Goal: Task Accomplishment & Management: Use online tool/utility

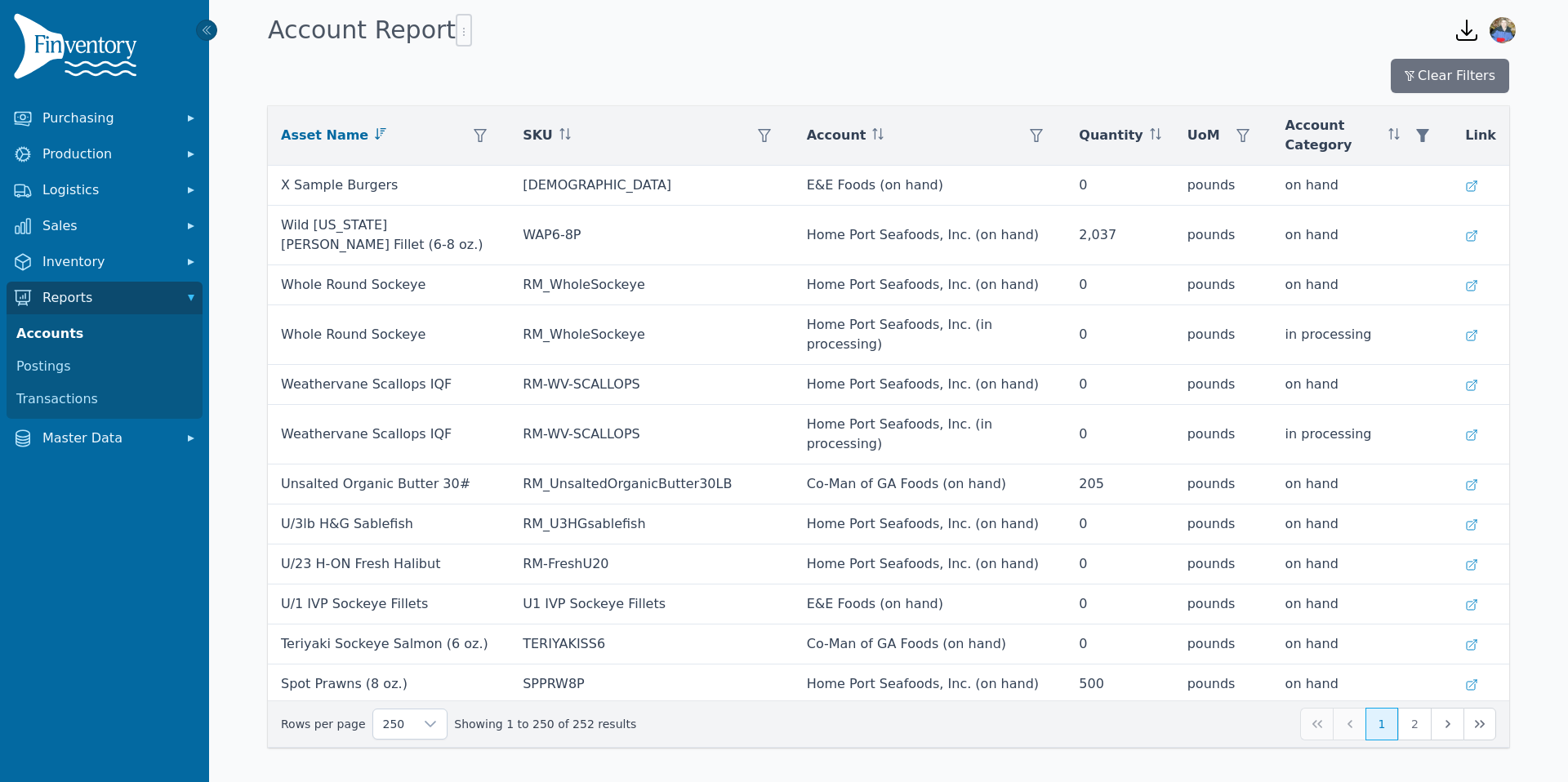
click at [1467, 31] on icon "button" at bounding box center [1467, 29] width 19 height 19
click at [458, 33] on icon "button" at bounding box center [464, 31] width 13 height 13
click at [494, 65] on span "Export .csv" at bounding box center [489, 64] width 93 height 13
click at [1167, 137] on th "Quantity" at bounding box center [1119, 135] width 108 height 60
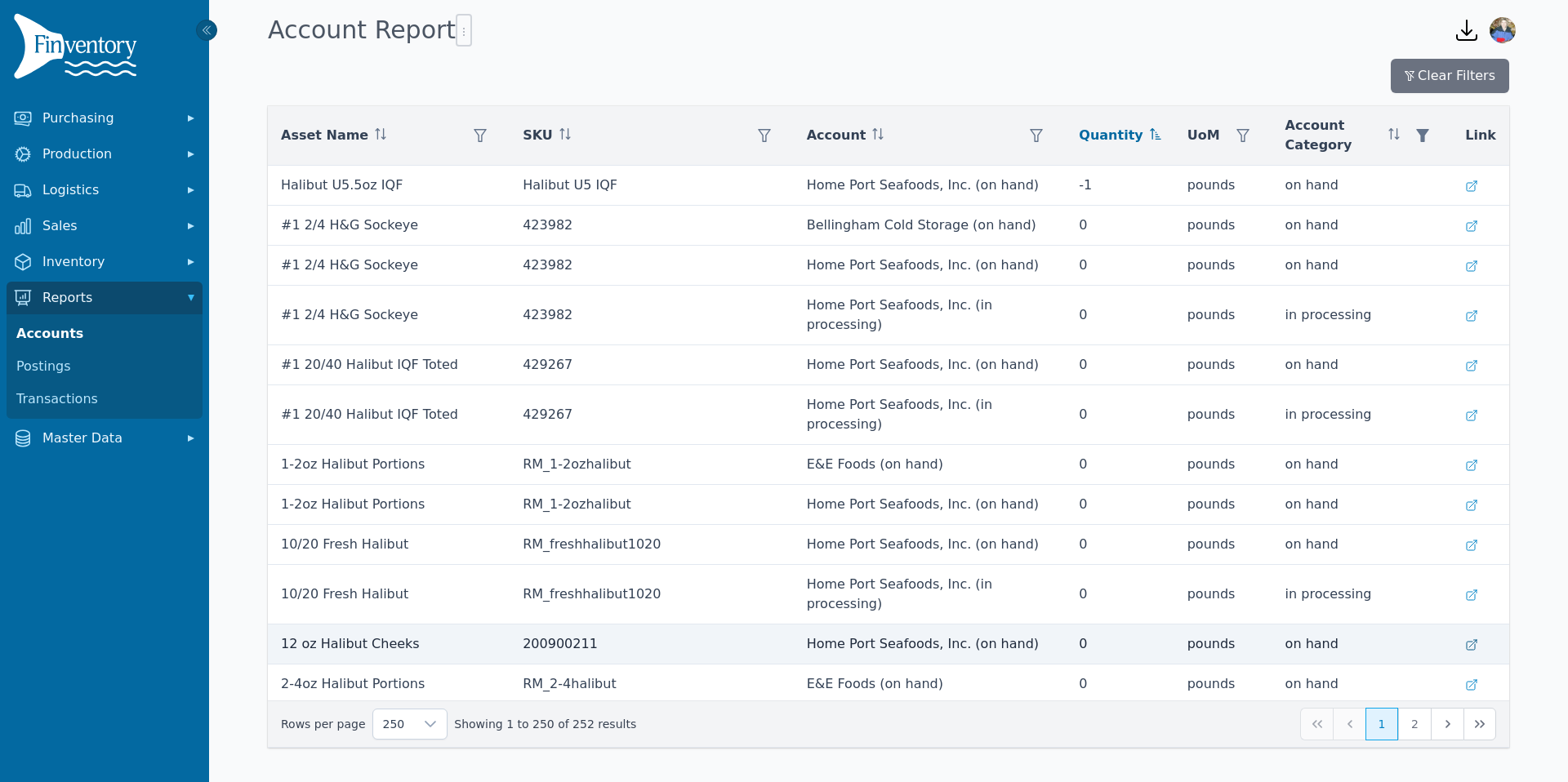
click at [1476, 638] on icon at bounding box center [1472, 645] width 13 height 13
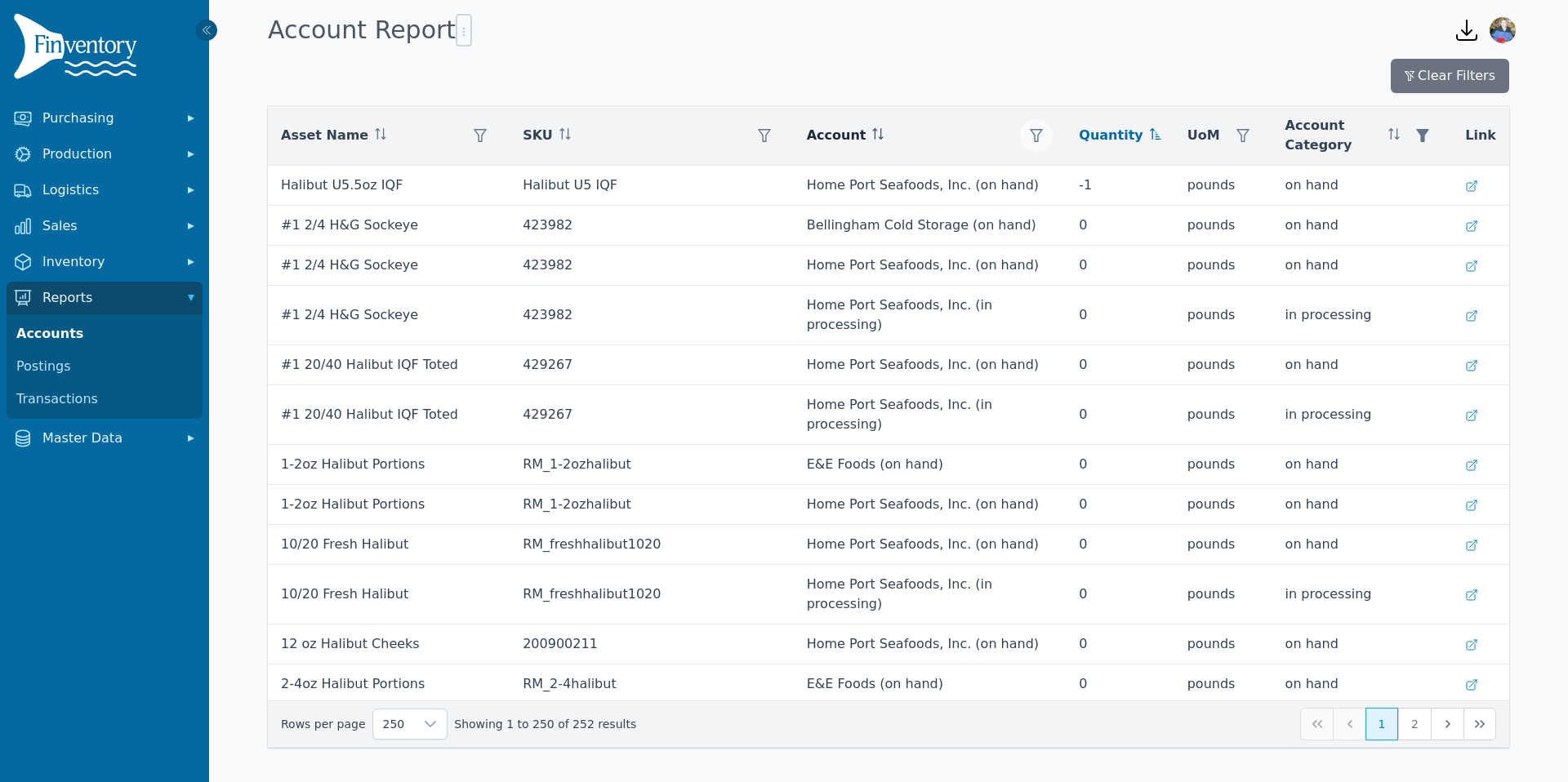
click at [1043, 134] on icon "button" at bounding box center [1036, 135] width 13 height 13
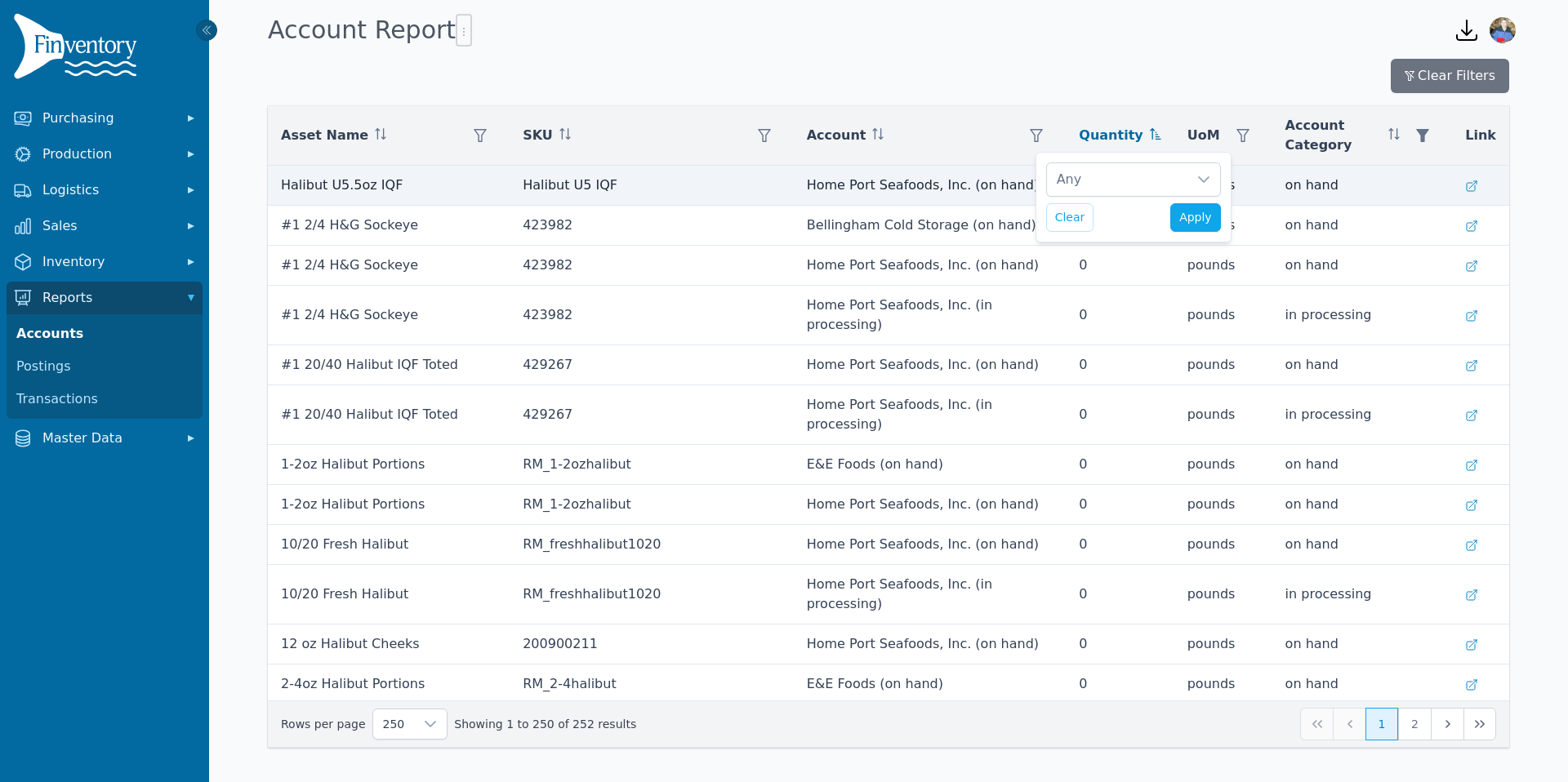
scroll to position [18, 11]
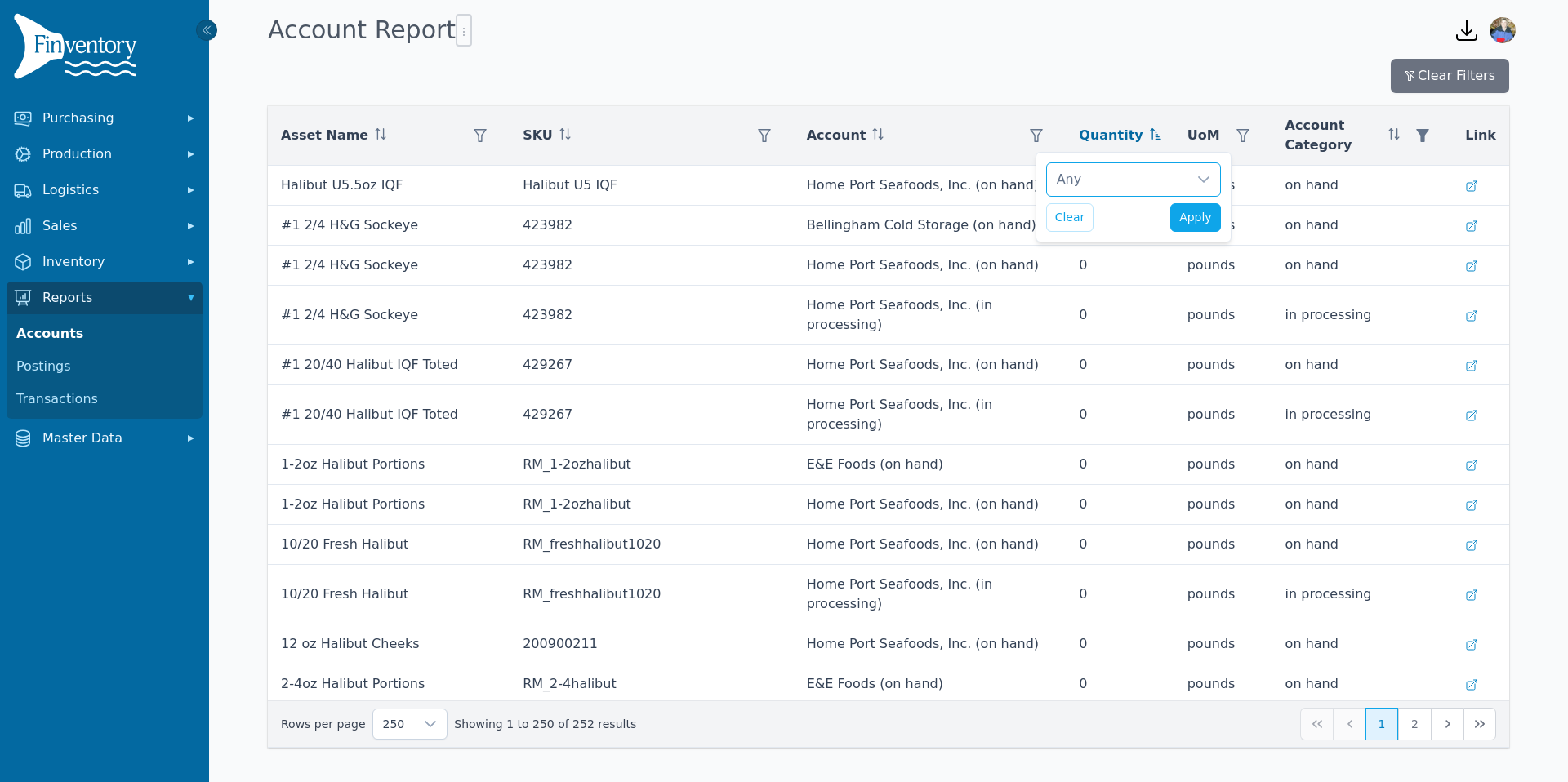
click at [1199, 178] on icon at bounding box center [1204, 180] width 11 height 6
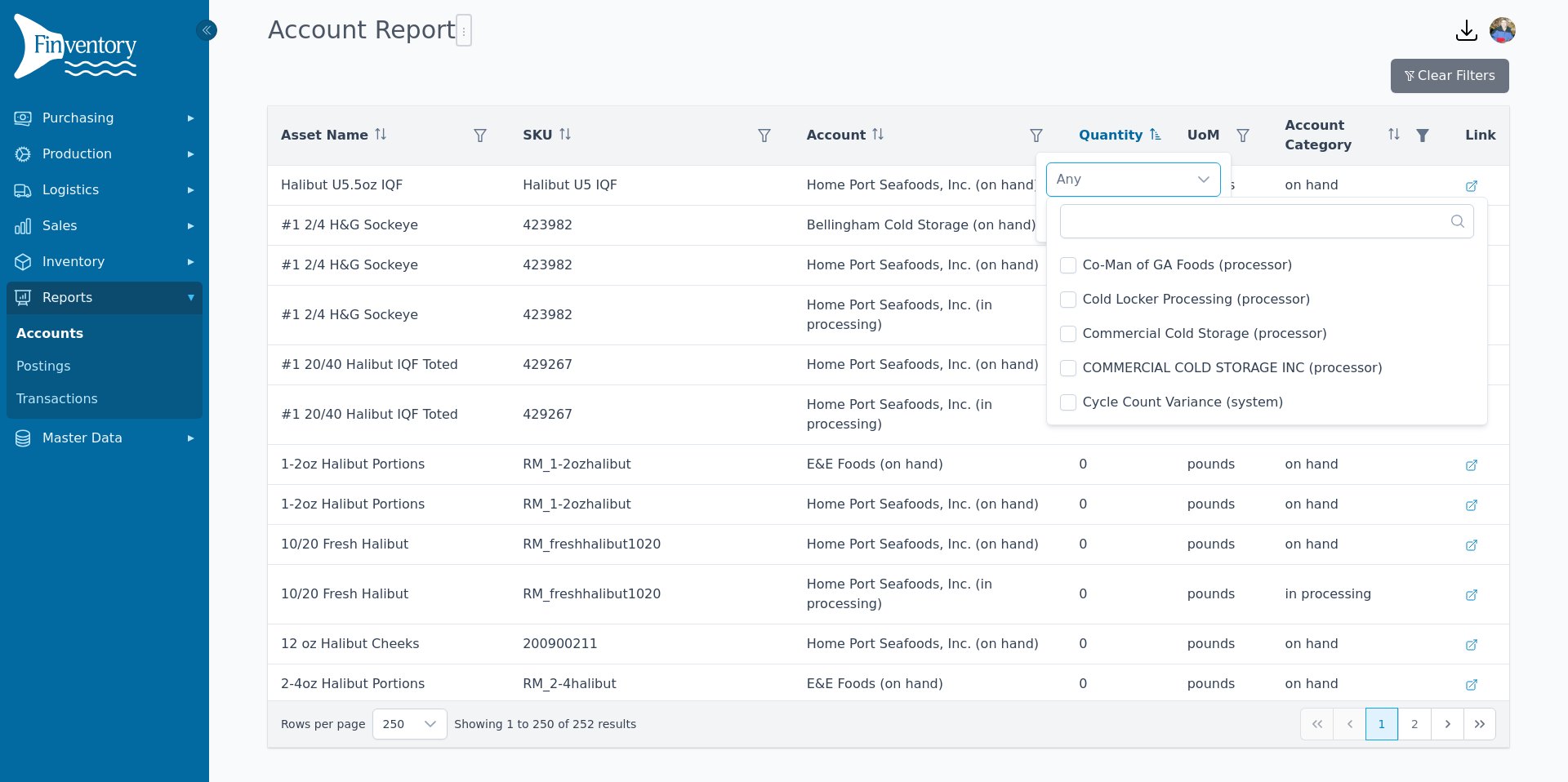
scroll to position [616, 0]
click at [1115, 267] on span "Co-Man of GA Foods (processor)" at bounding box center [1188, 262] width 210 height 19
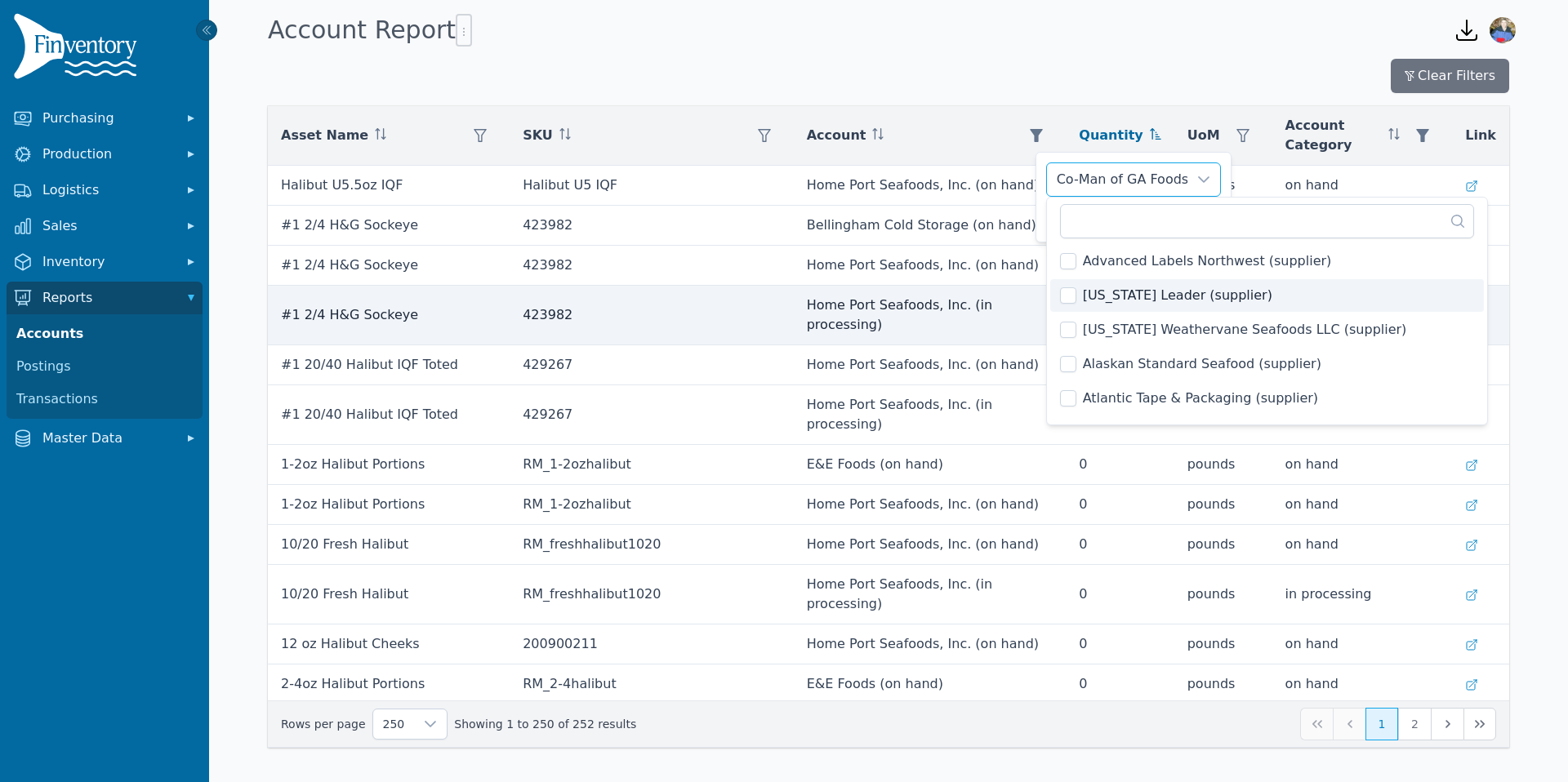
click at [1459, 313] on td at bounding box center [1480, 315] width 57 height 60
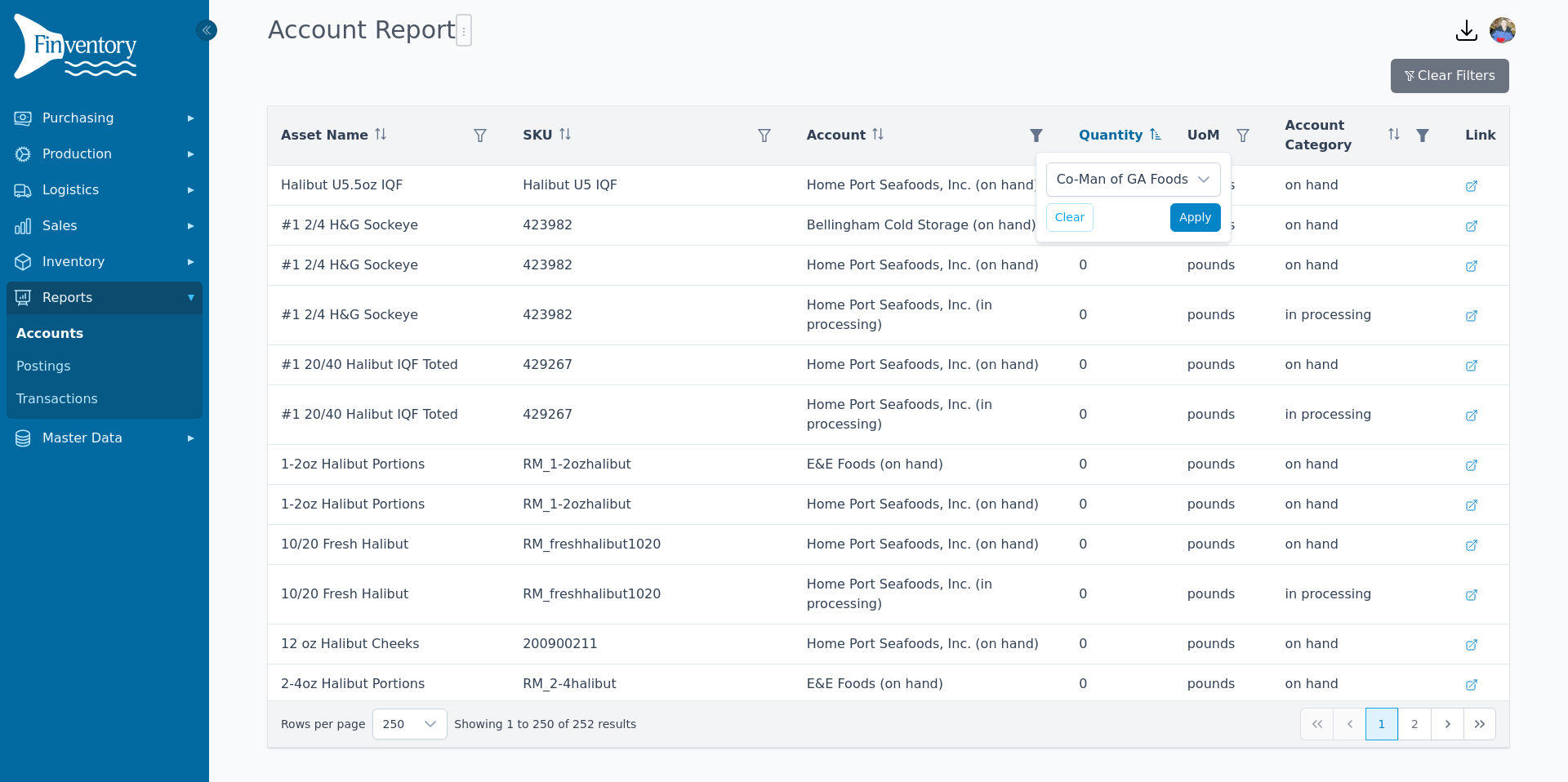
click at [1200, 222] on span "Apply" at bounding box center [1195, 217] width 32 height 18
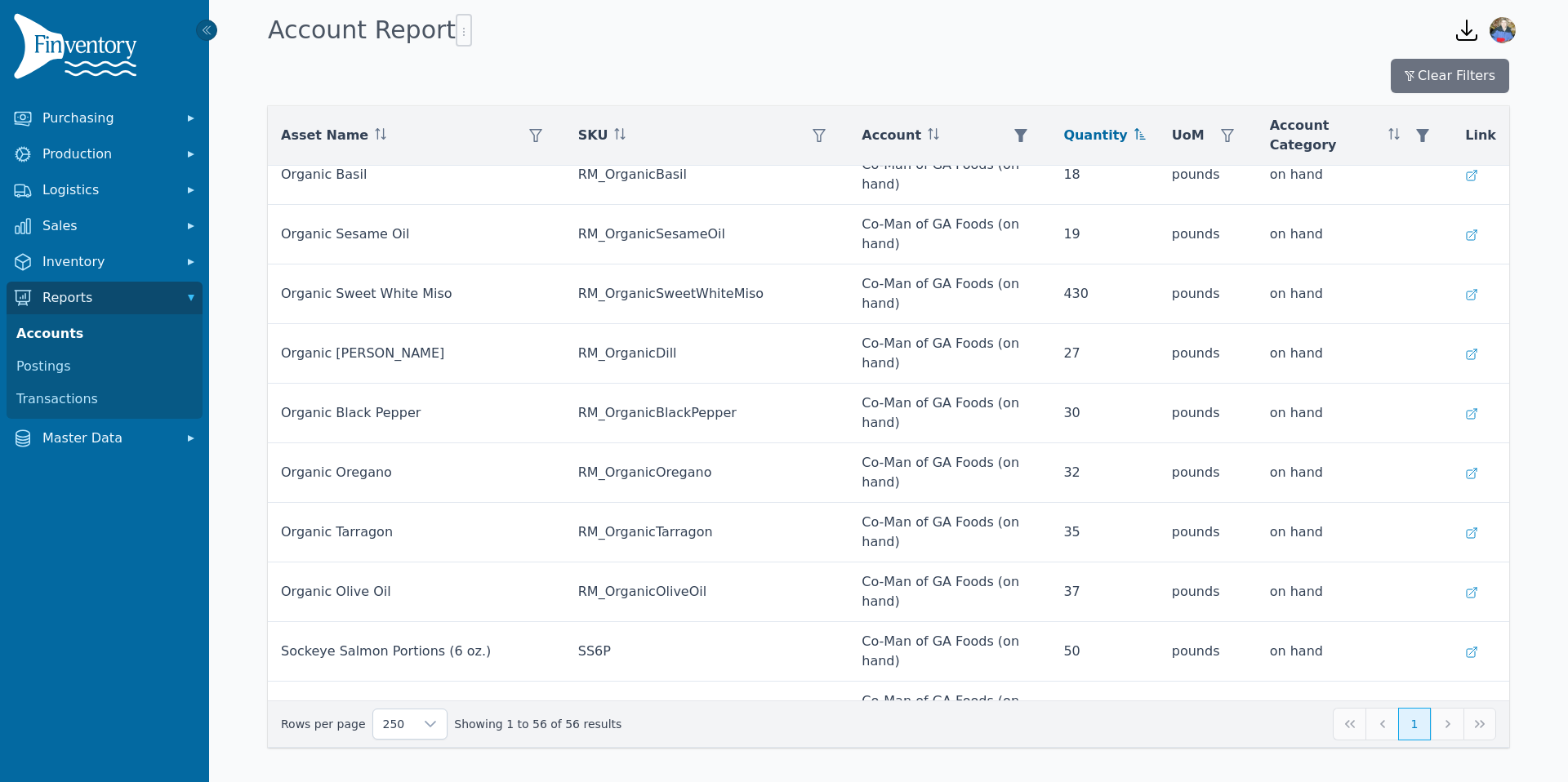
scroll to position [1699, 0]
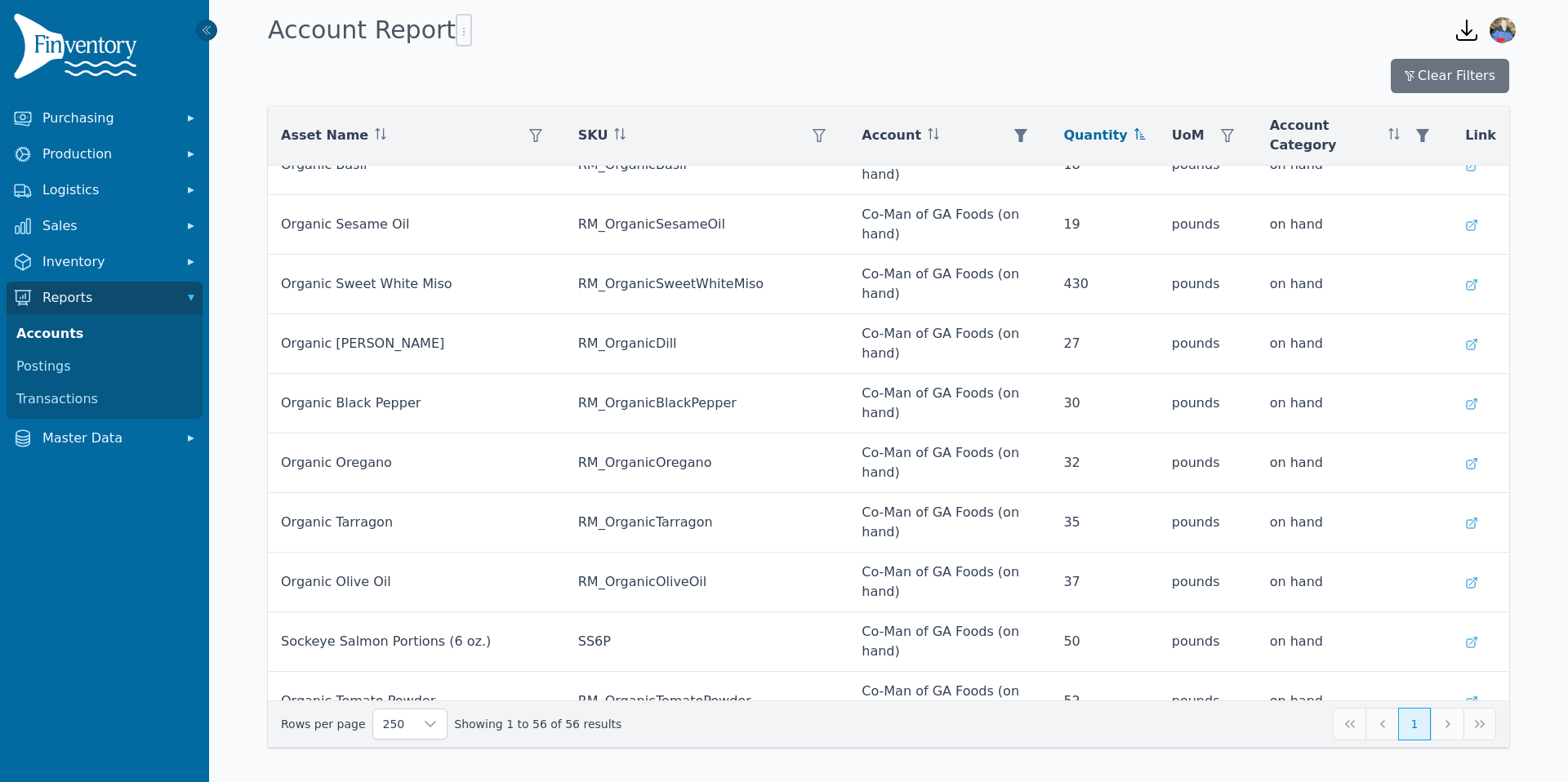
click at [1134, 133] on icon at bounding box center [1140, 134] width 11 height 11
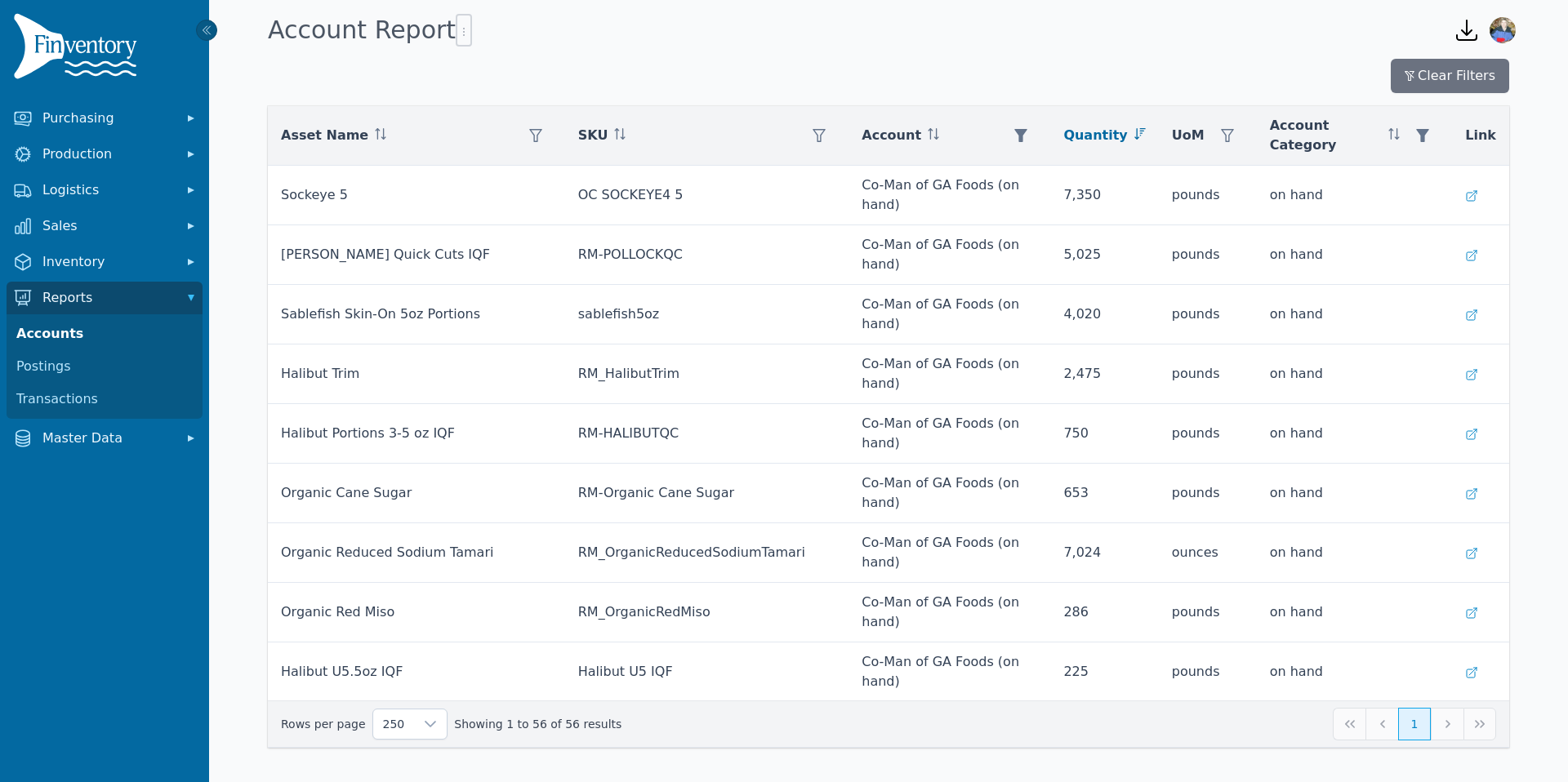
click at [1134, 131] on icon at bounding box center [1140, 134] width 11 height 11
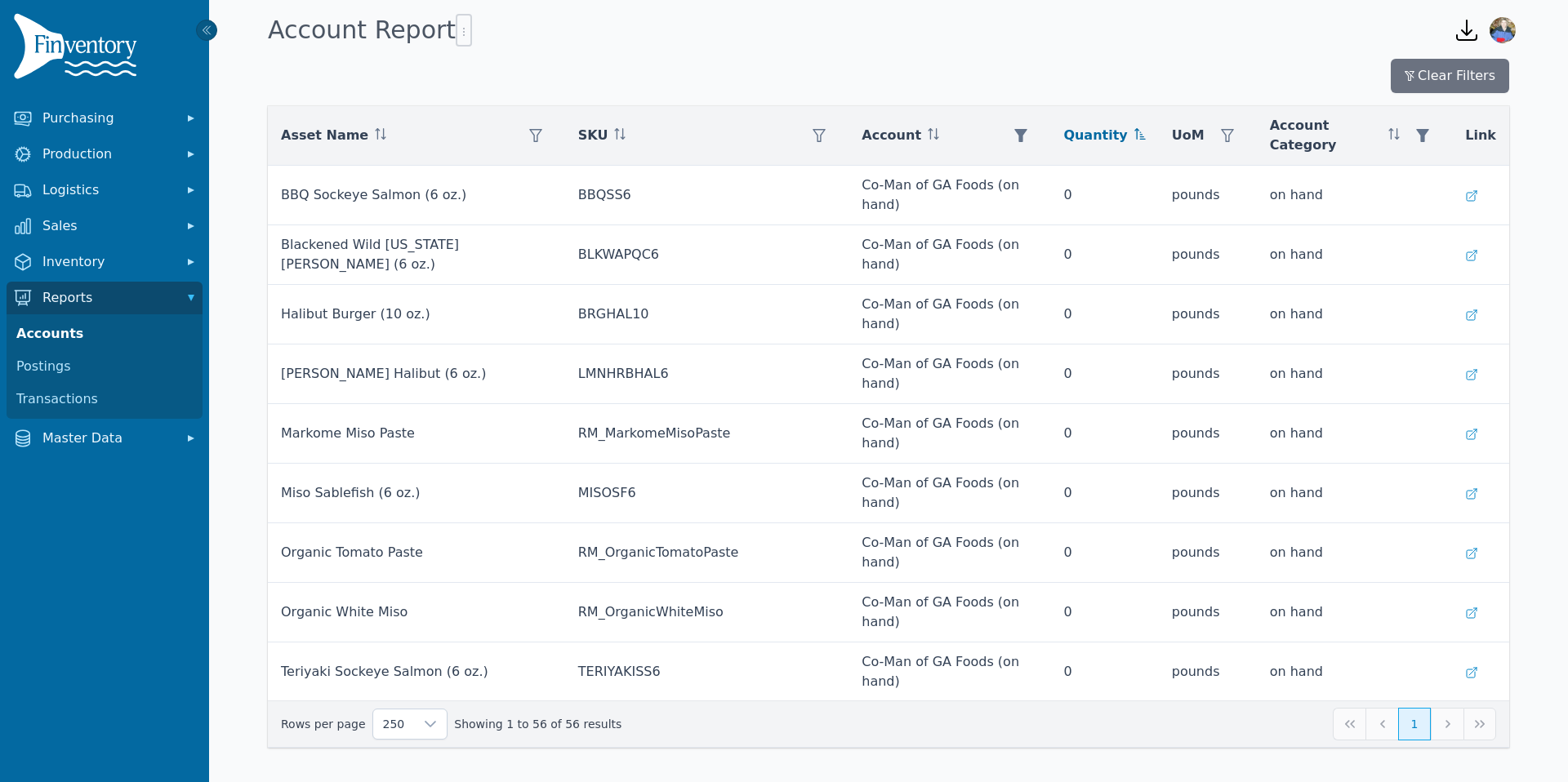
click at [1134, 131] on icon at bounding box center [1140, 134] width 11 height 11
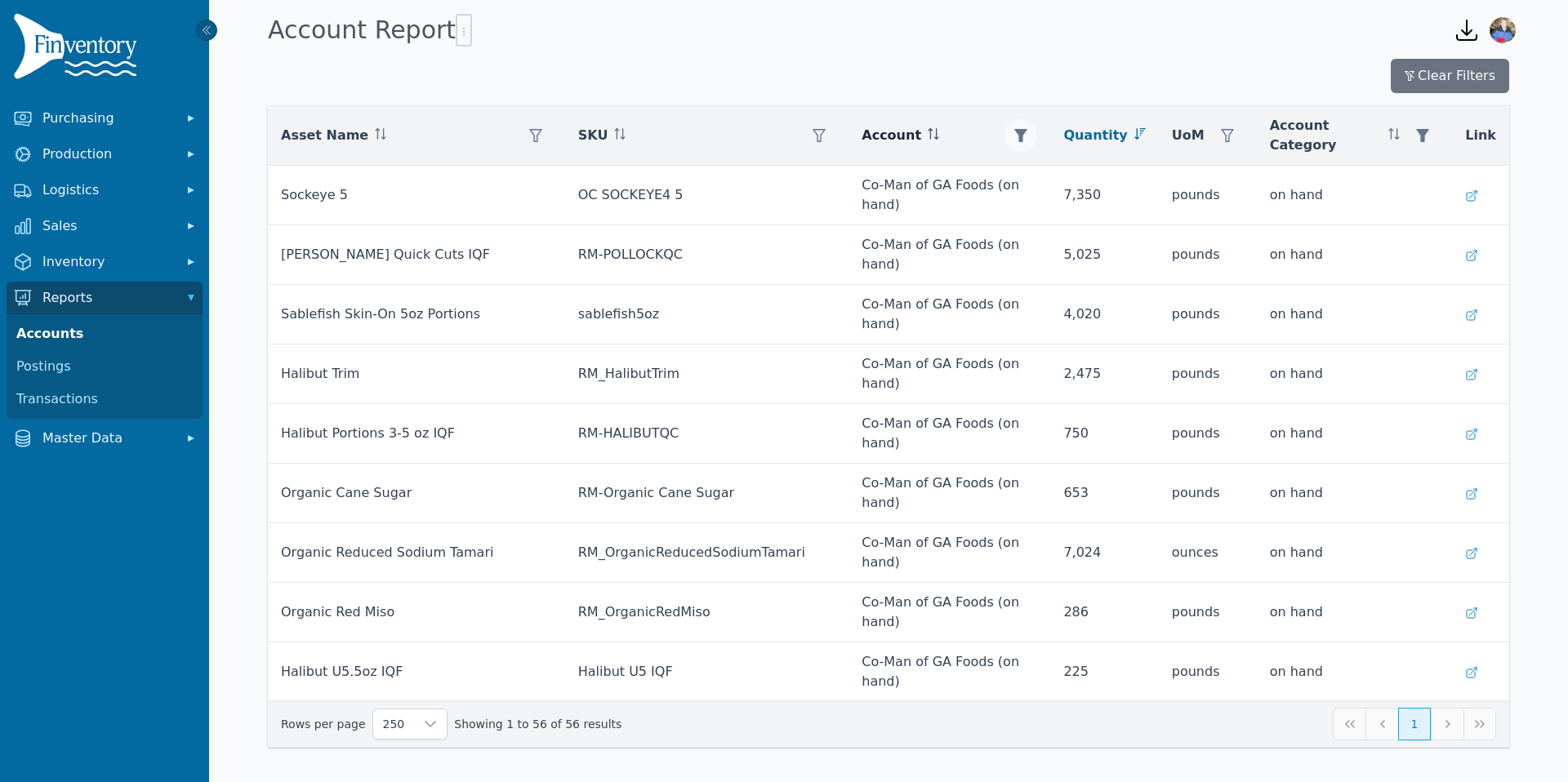
click at [1019, 133] on icon "button" at bounding box center [1021, 135] width 13 height 13
click at [1046, 213] on button "Clear" at bounding box center [1034, 214] width 48 height 29
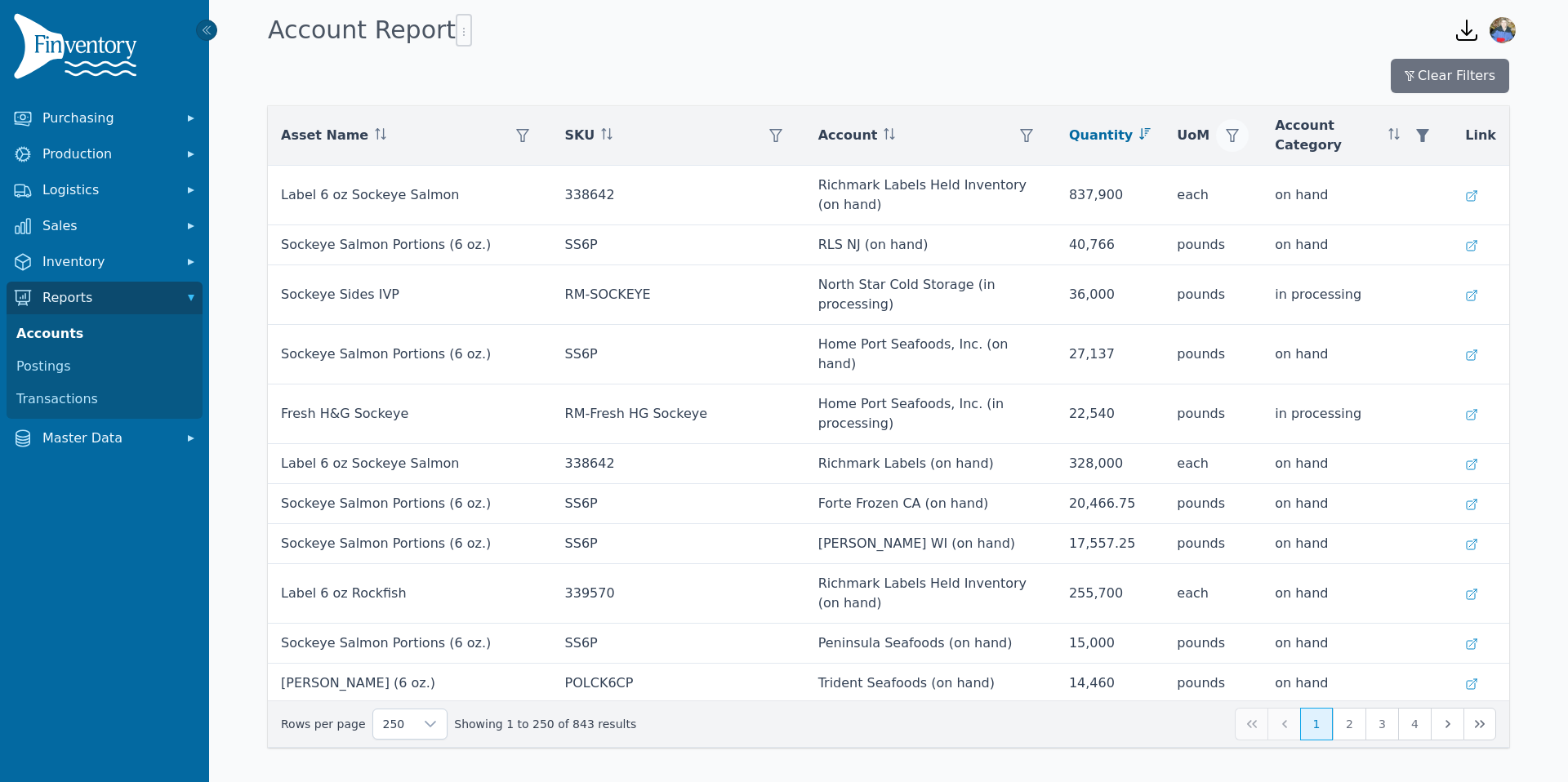
click at [1228, 129] on icon "button" at bounding box center [1233, 135] width 13 height 13
click at [1380, 175] on icon at bounding box center [1381, 176] width 13 height 13
click at [1275, 330] on span "pounds" at bounding box center [1284, 326] width 48 height 19
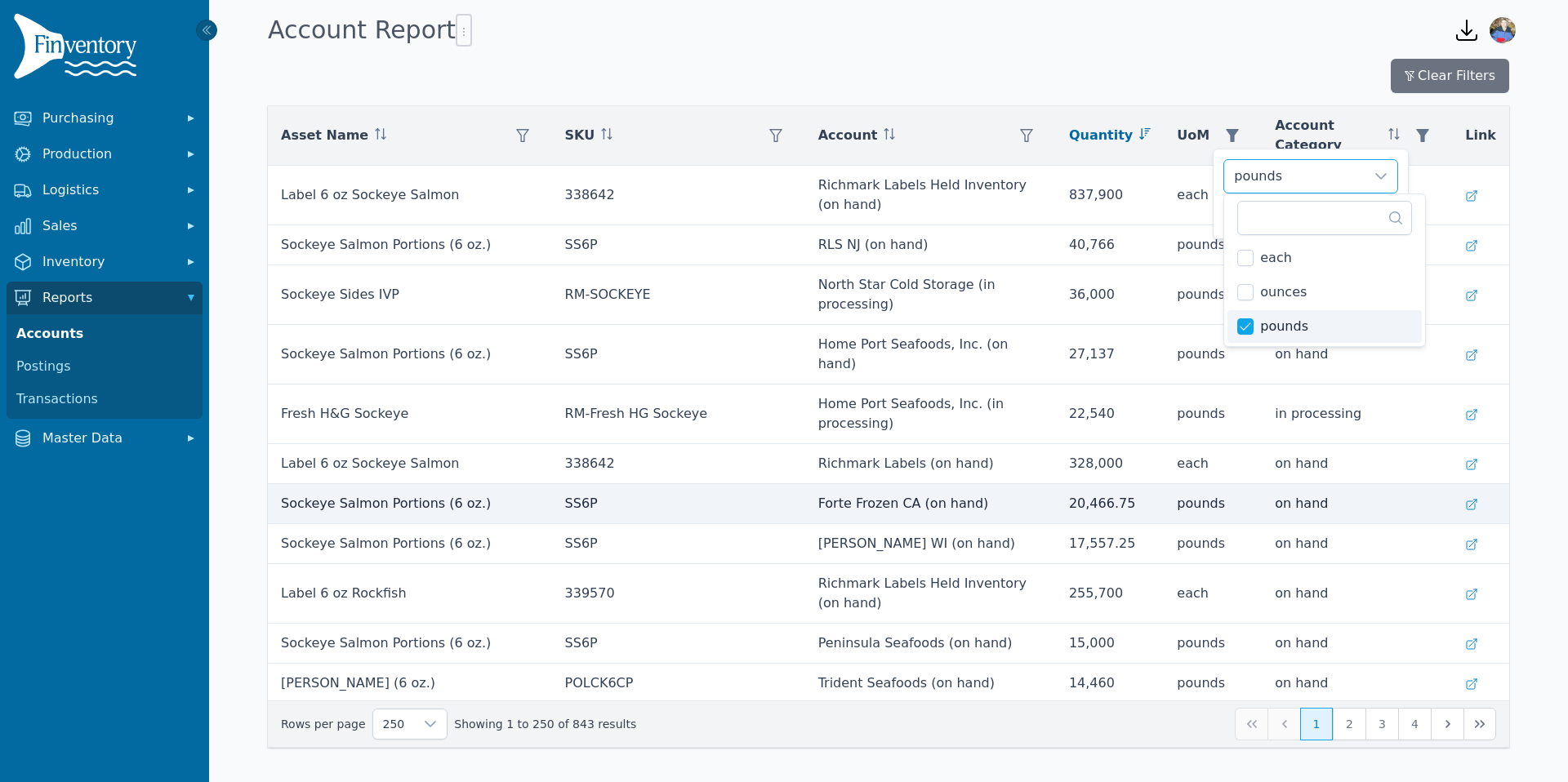
click at [1353, 484] on td "on hand" at bounding box center [1357, 504] width 191 height 40
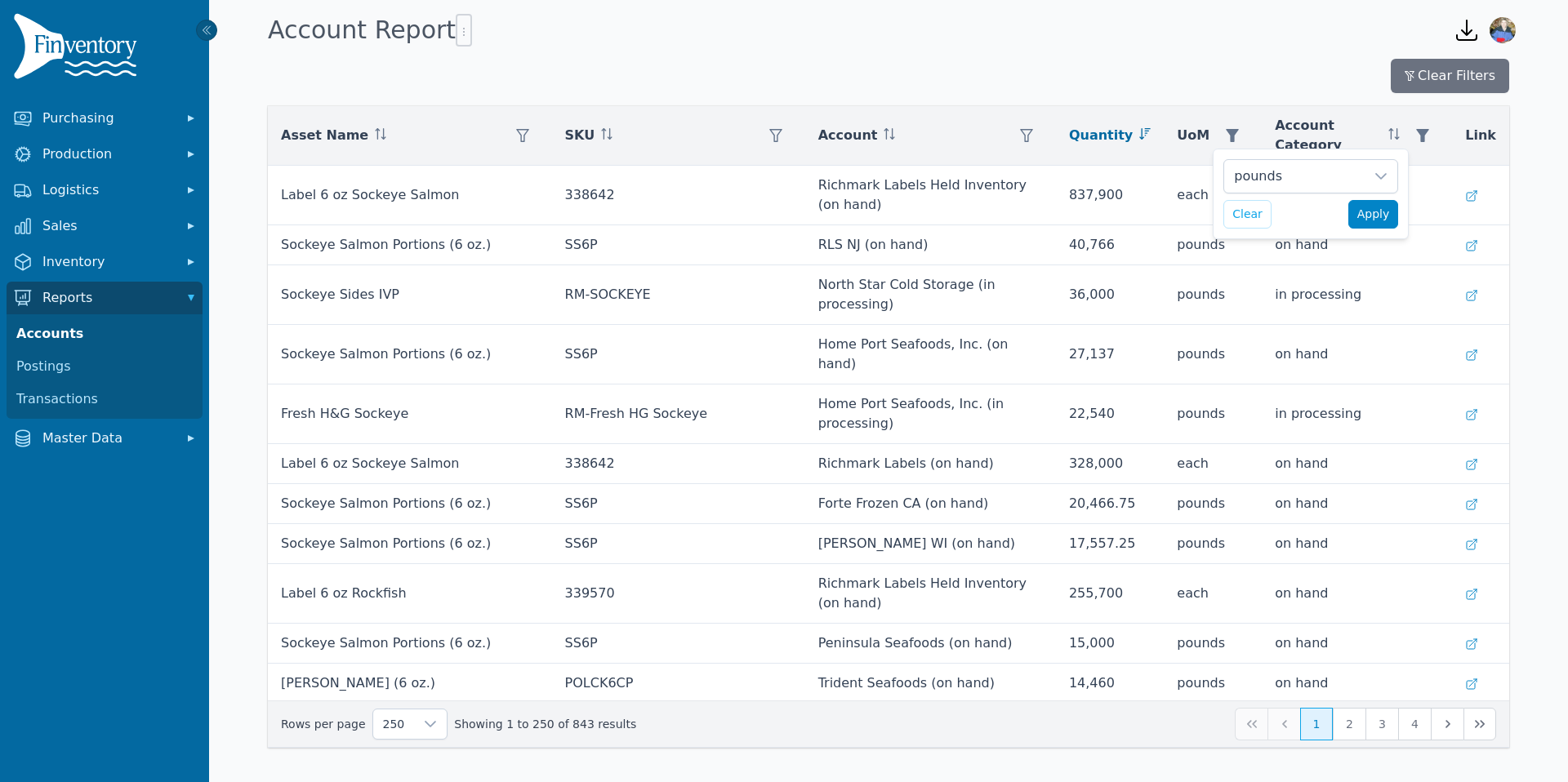
click at [1372, 215] on span "Apply" at bounding box center [1374, 214] width 32 height 18
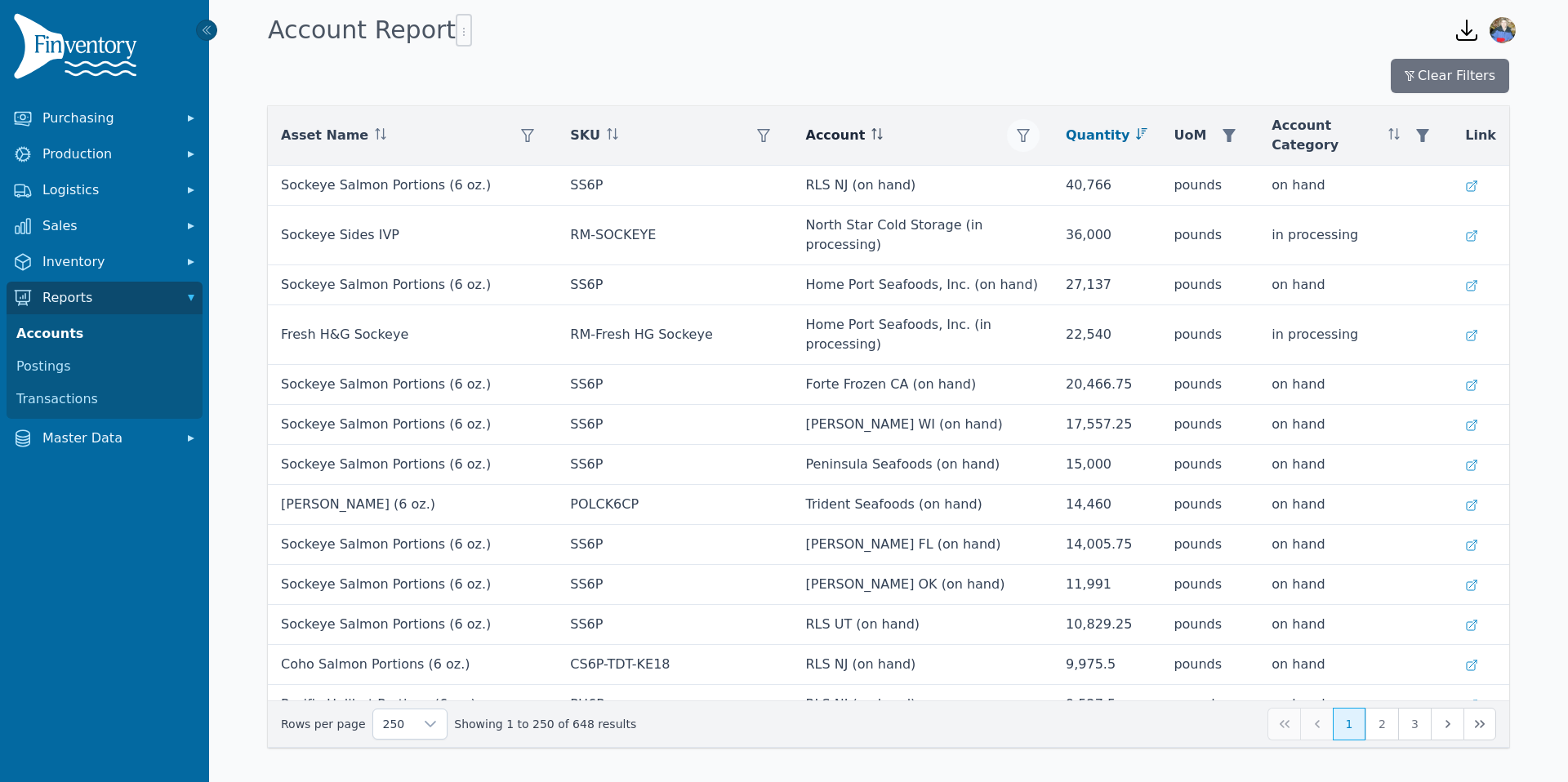
click at [1030, 130] on icon "button" at bounding box center [1024, 135] width 13 height 13
click at [1188, 176] on icon at bounding box center [1184, 176] width 13 height 13
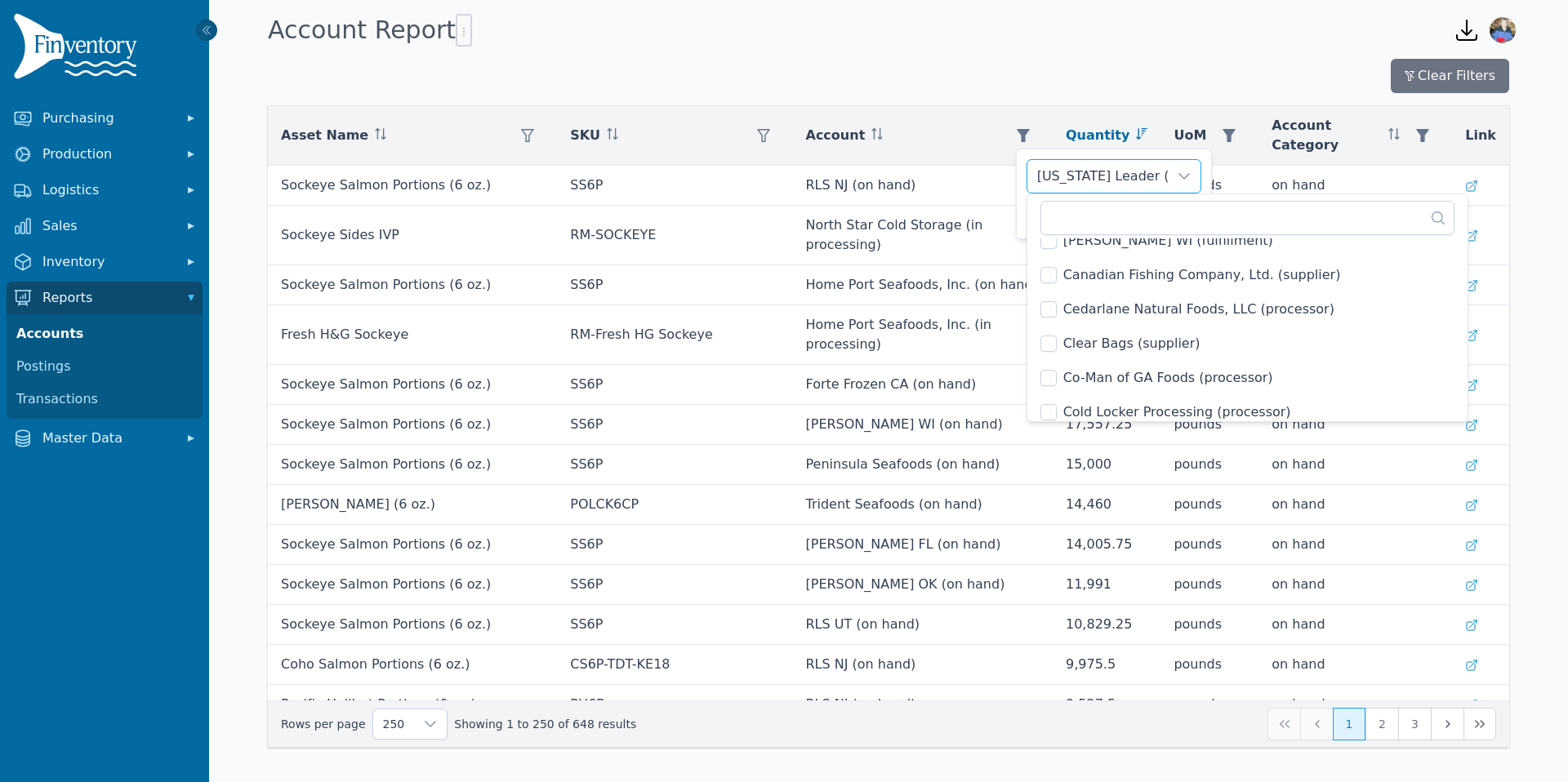
scroll to position [502, 0]
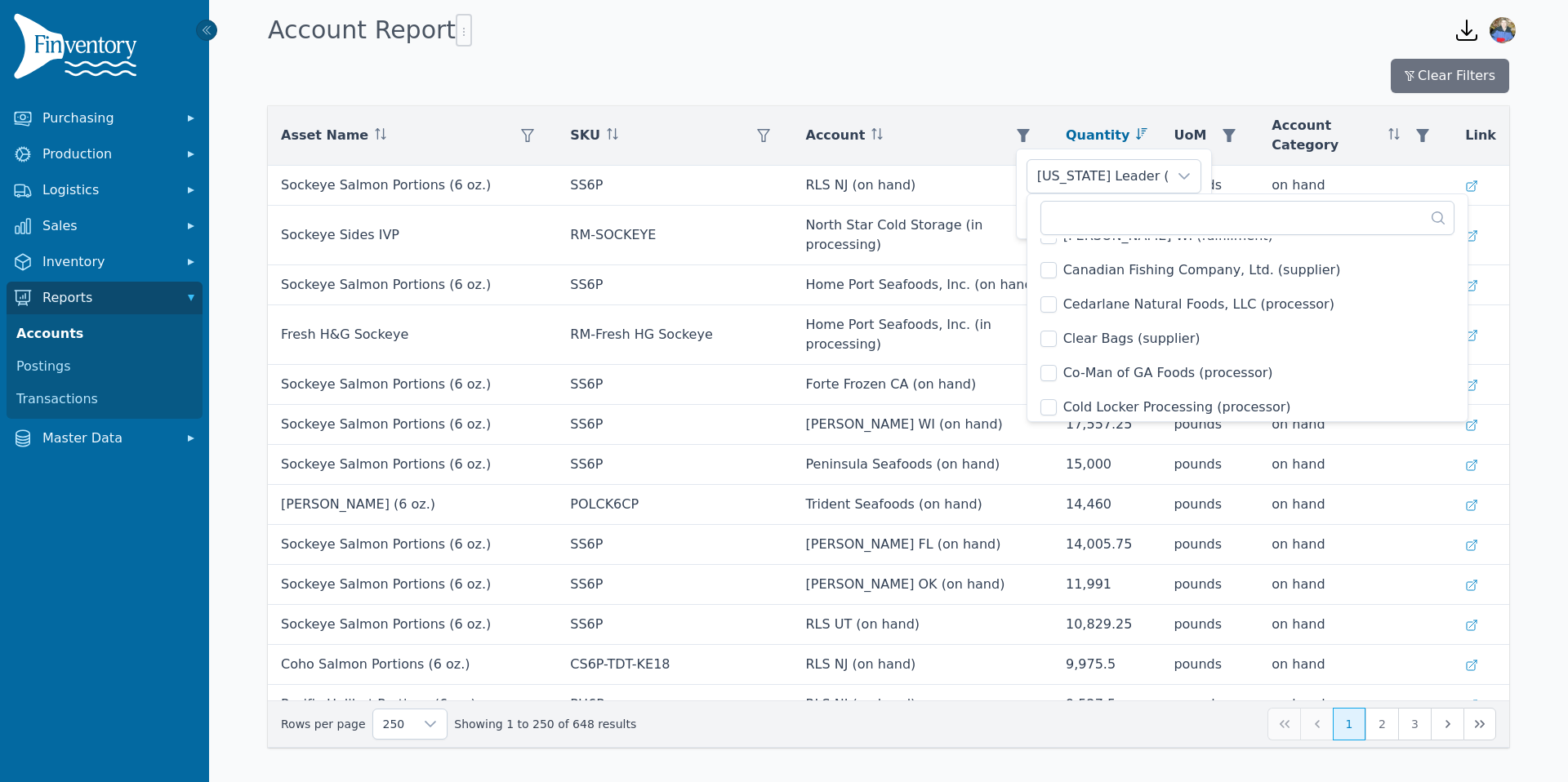
click at [1069, 310] on span "Cedarlane Natural Foods, LLC (processor)" at bounding box center [1199, 304] width 271 height 19
click at [1084, 377] on span "Co-Man of GA Foods (processor)" at bounding box center [1168, 373] width 210 height 19
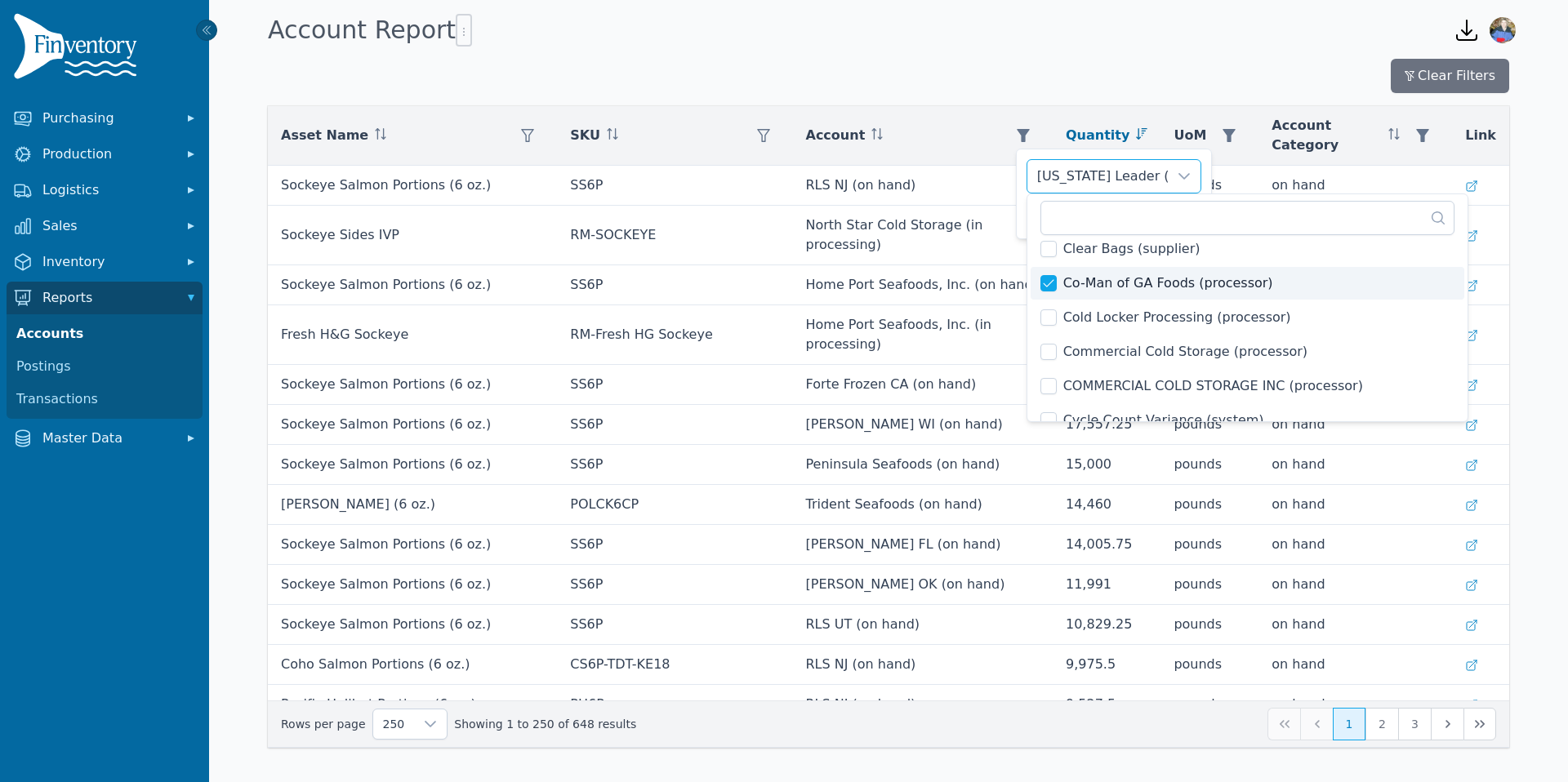
scroll to position [593, 0]
click at [1093, 349] on span "Commercial Cold Storage (processor)" at bounding box center [1185, 351] width 244 height 19
click at [1092, 380] on span "COMMERCIAL COLD STORAGE INC (processor)" at bounding box center [1212, 385] width 299 height 19
click at [1077, 354] on span "Commercial Cold Storage (processor)" at bounding box center [1185, 351] width 244 height 19
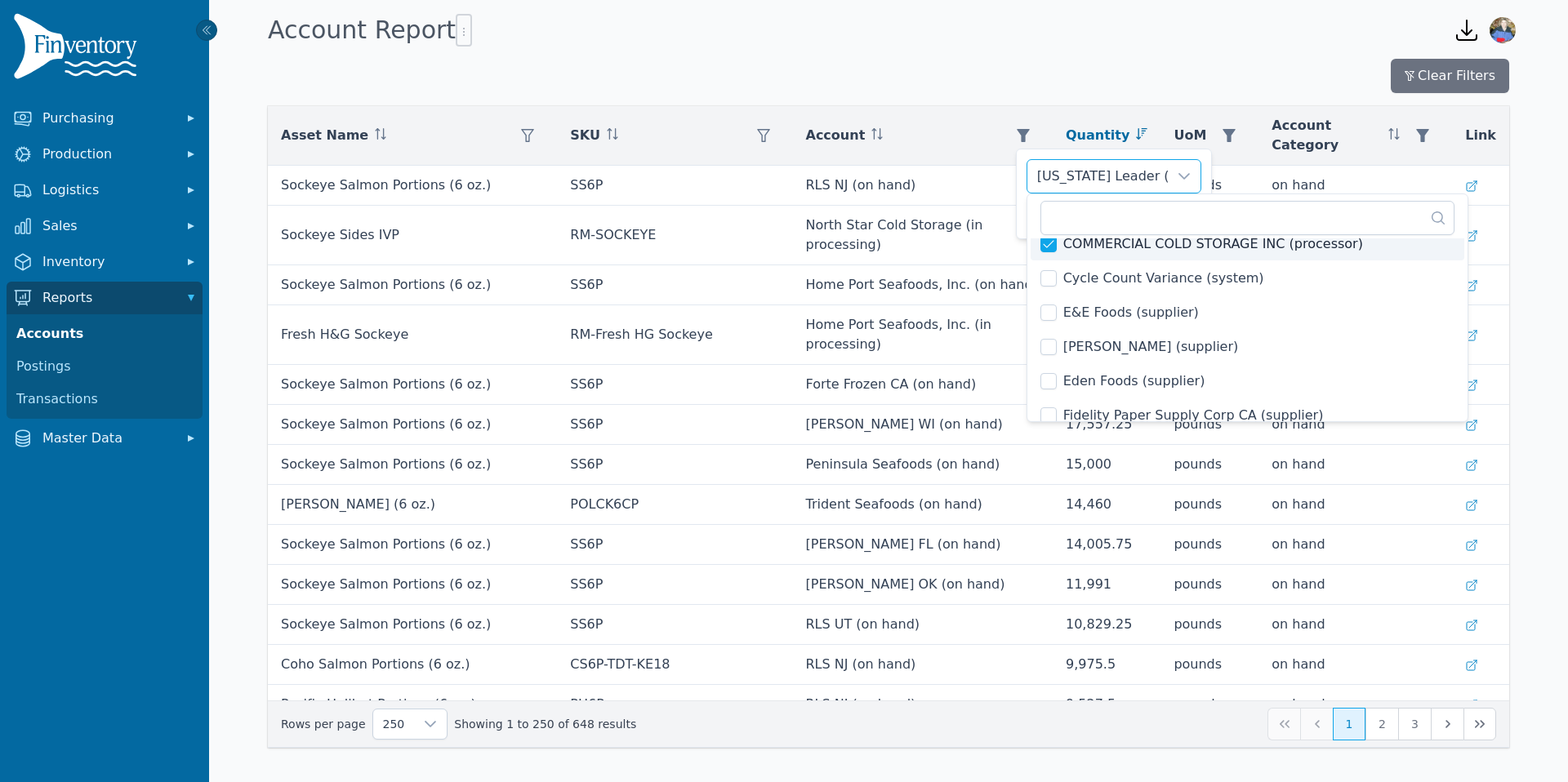
scroll to position [749, 0]
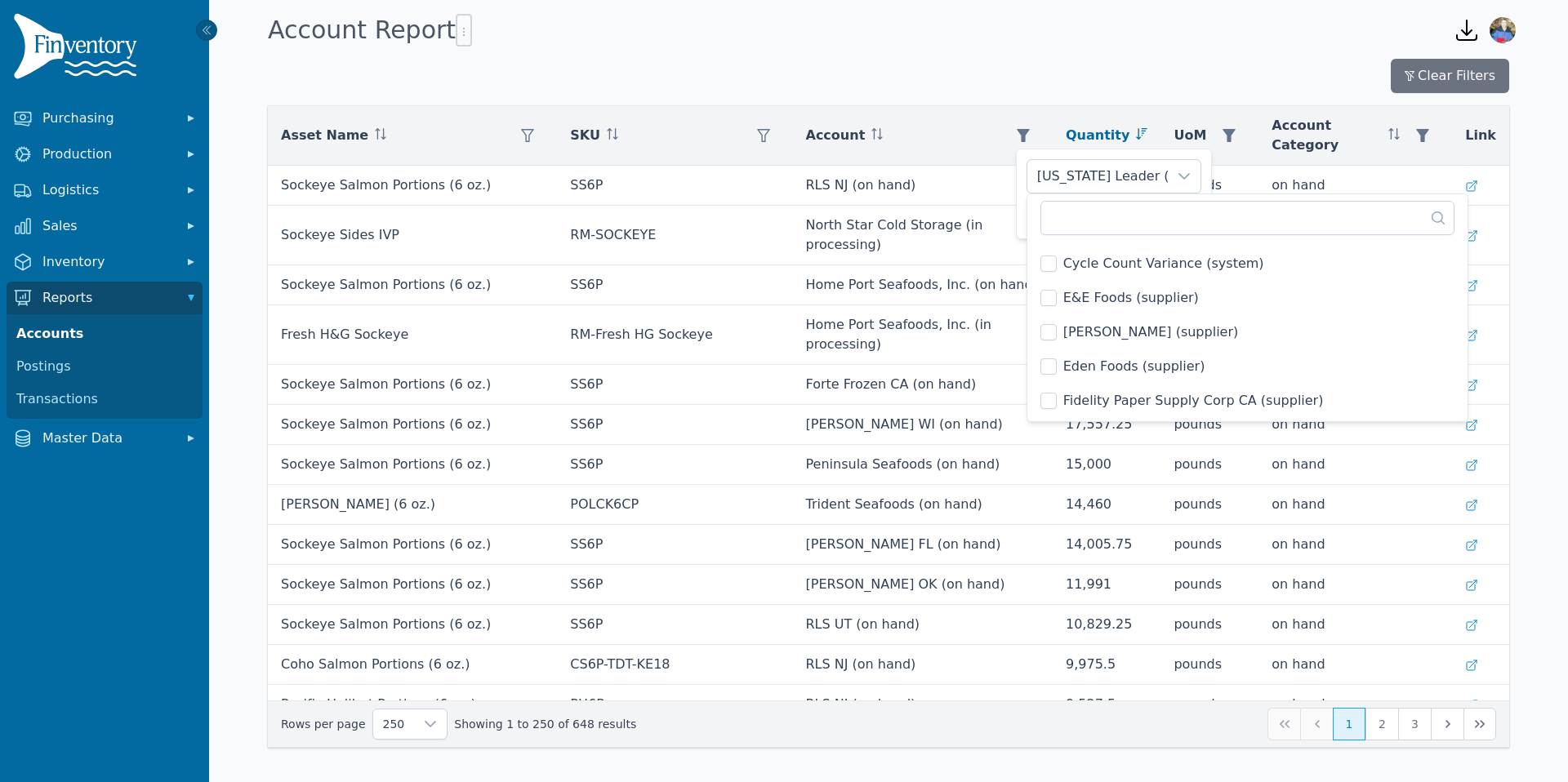
click at [1094, 300] on span "E&E Foods (supplier)" at bounding box center [1130, 298] width 135 height 19
click at [1092, 326] on span "[PERSON_NAME] (supplier)" at bounding box center [1151, 332] width 176 height 19
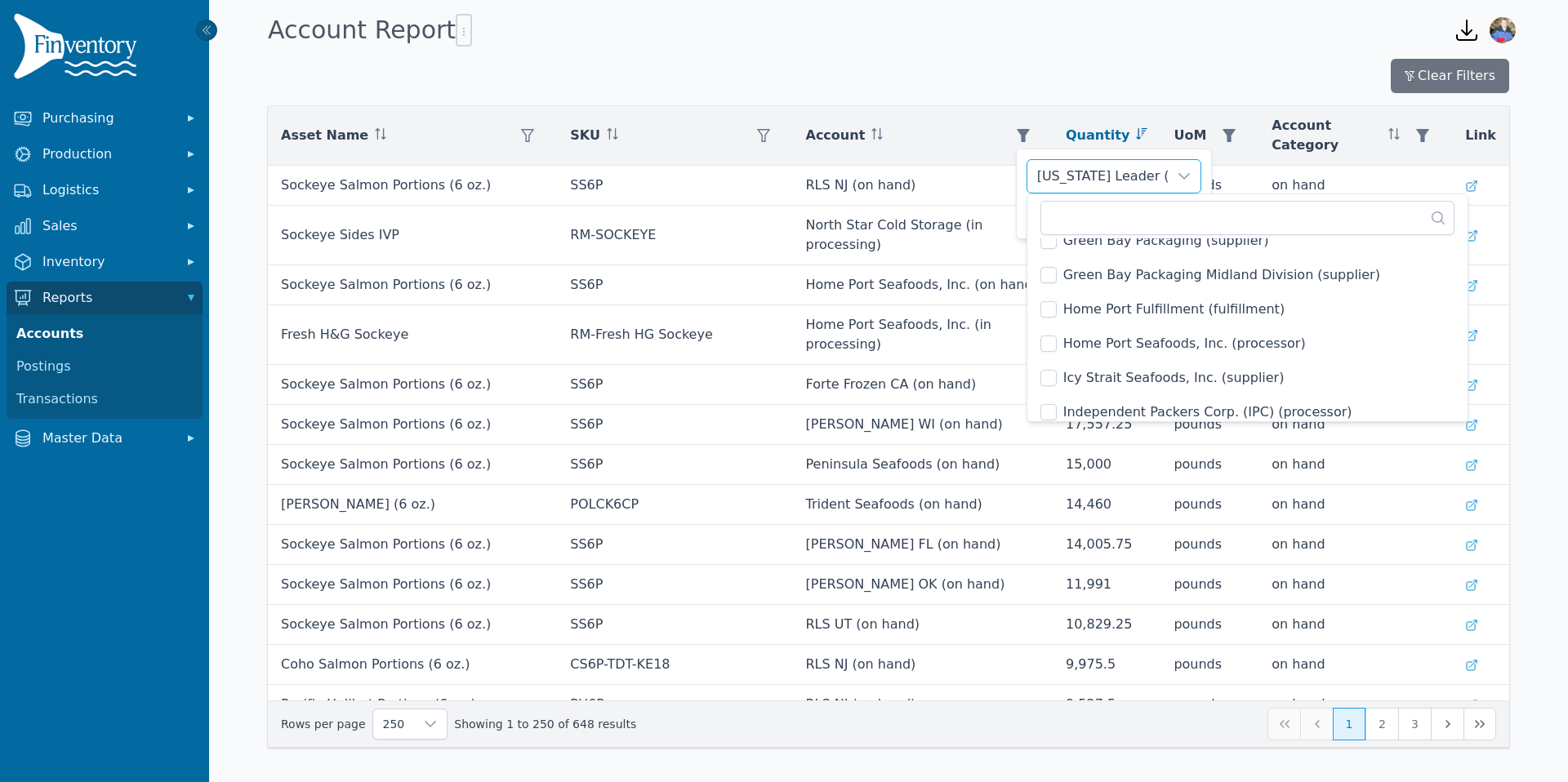
scroll to position [1365, 0]
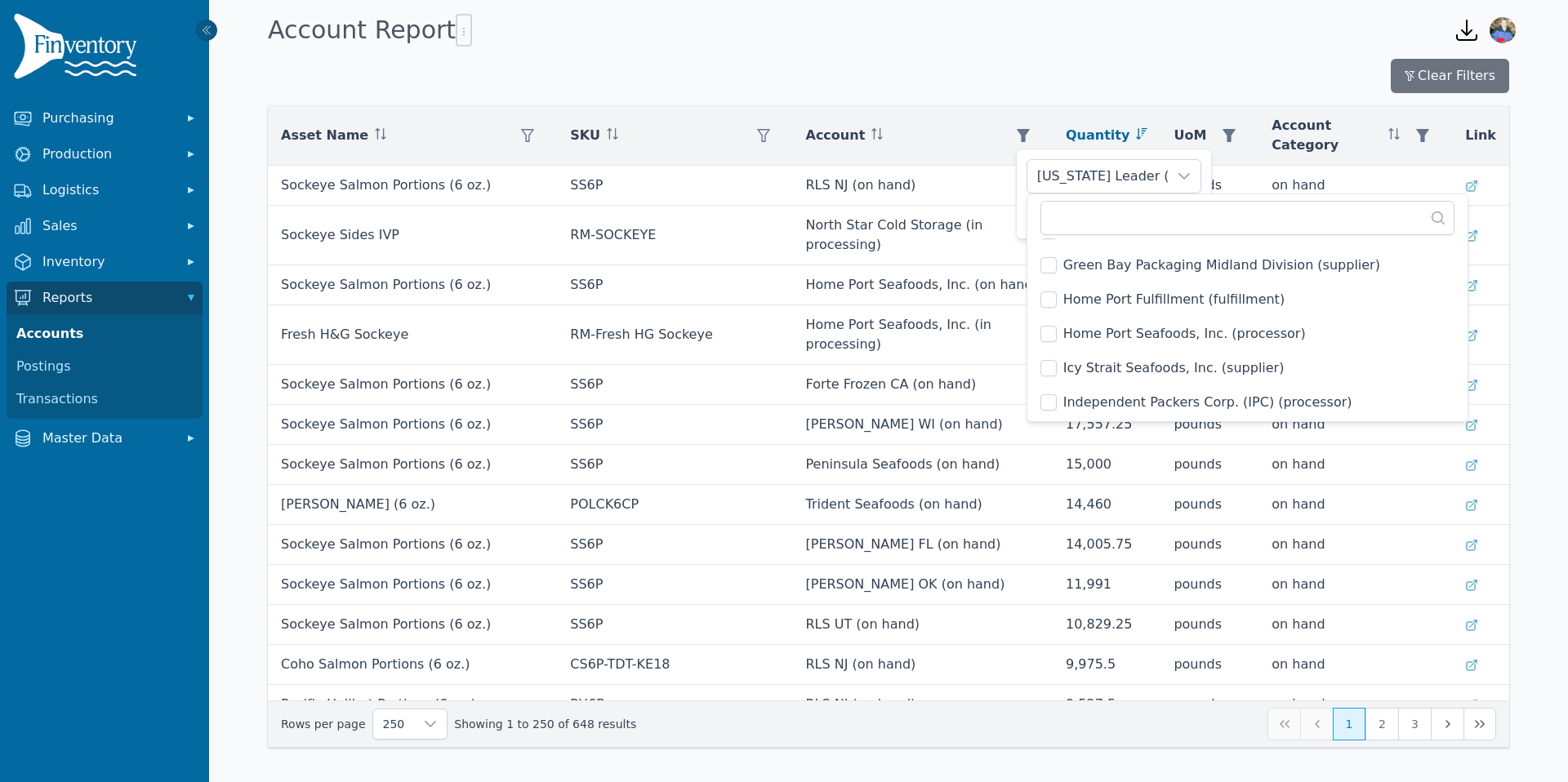
click at [1086, 333] on span "Home Port Seafoods, Inc. (processor)" at bounding box center [1184, 333] width 242 height 19
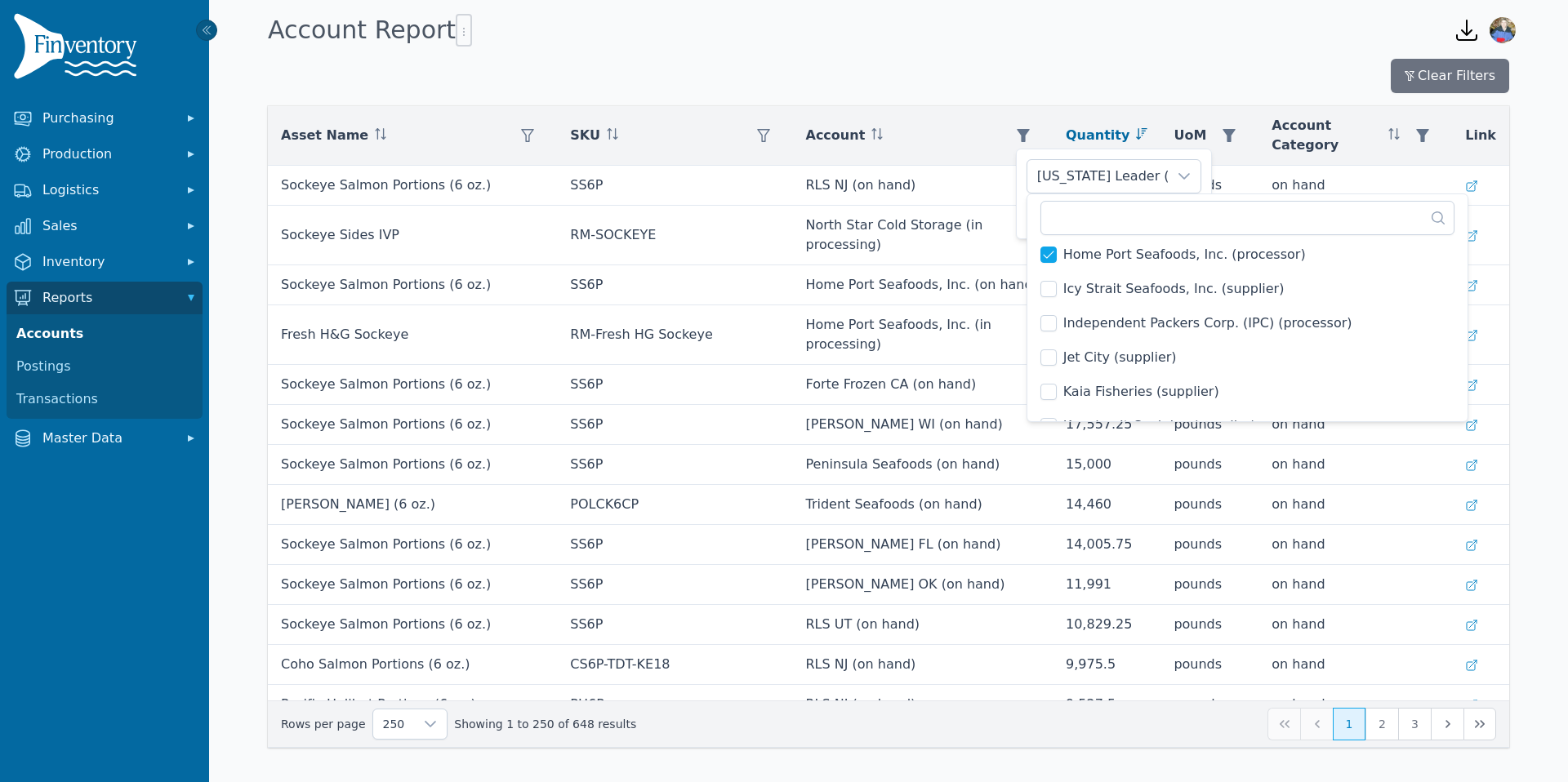
click at [1092, 326] on span "Independent Packers Corp. (IPC) (processor)" at bounding box center [1208, 322] width 289 height 19
click at [1082, 389] on span "Kaia Fisheries (supplier)" at bounding box center [1141, 392] width 156 height 19
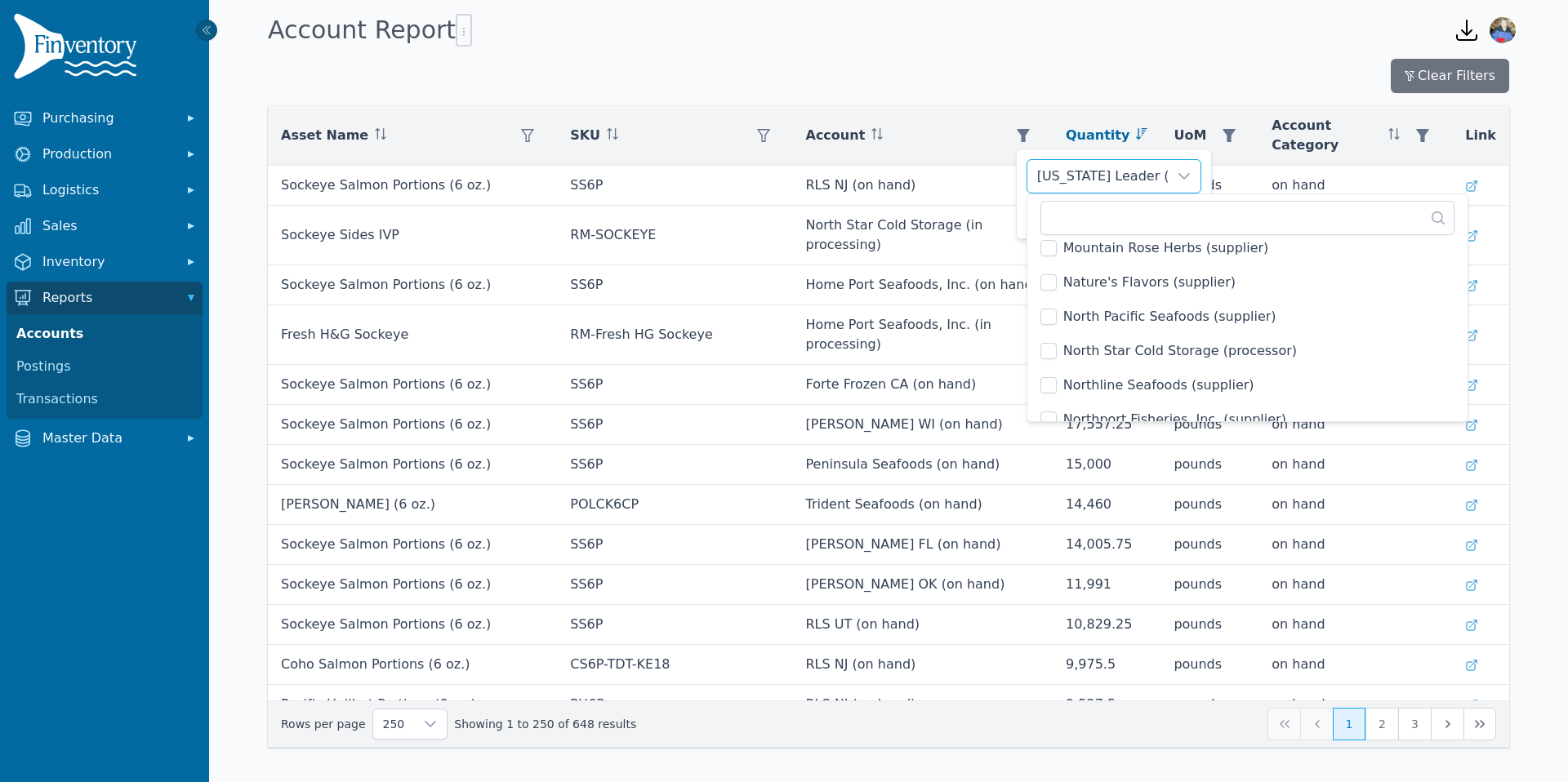
scroll to position [1973, 0]
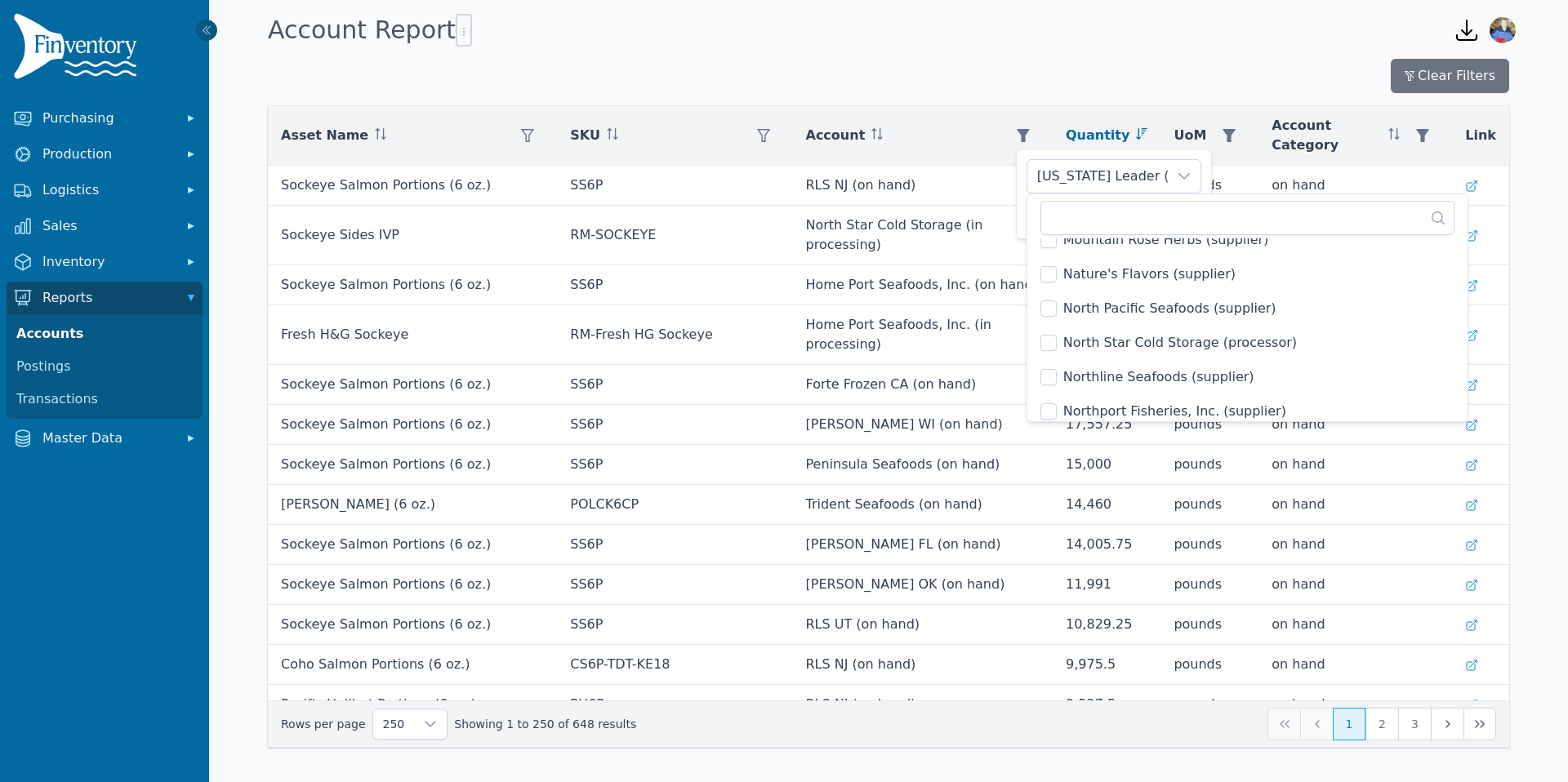
click at [1116, 315] on span "North Pacific Seafoods (supplier)" at bounding box center [1169, 308] width 213 height 19
click at [1094, 335] on span "North Star Cold Storage (processor)" at bounding box center [1180, 343] width 234 height 19
click at [1094, 369] on span "Northline Seafoods (supplier)" at bounding box center [1158, 377] width 191 height 19
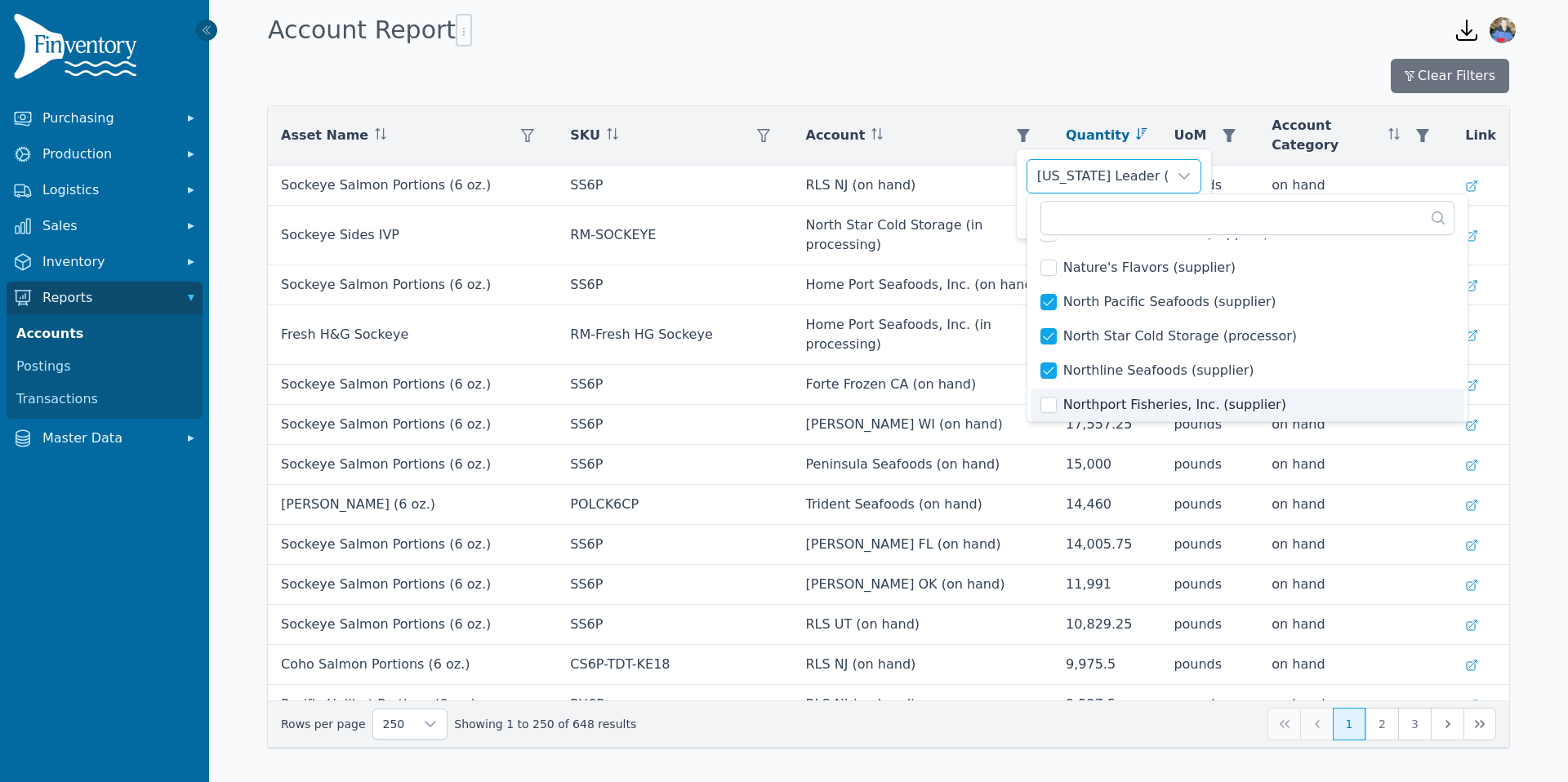
click at [1094, 408] on span "Northport Fisheries, Inc. (supplier)" at bounding box center [1175, 404] width 223 height 19
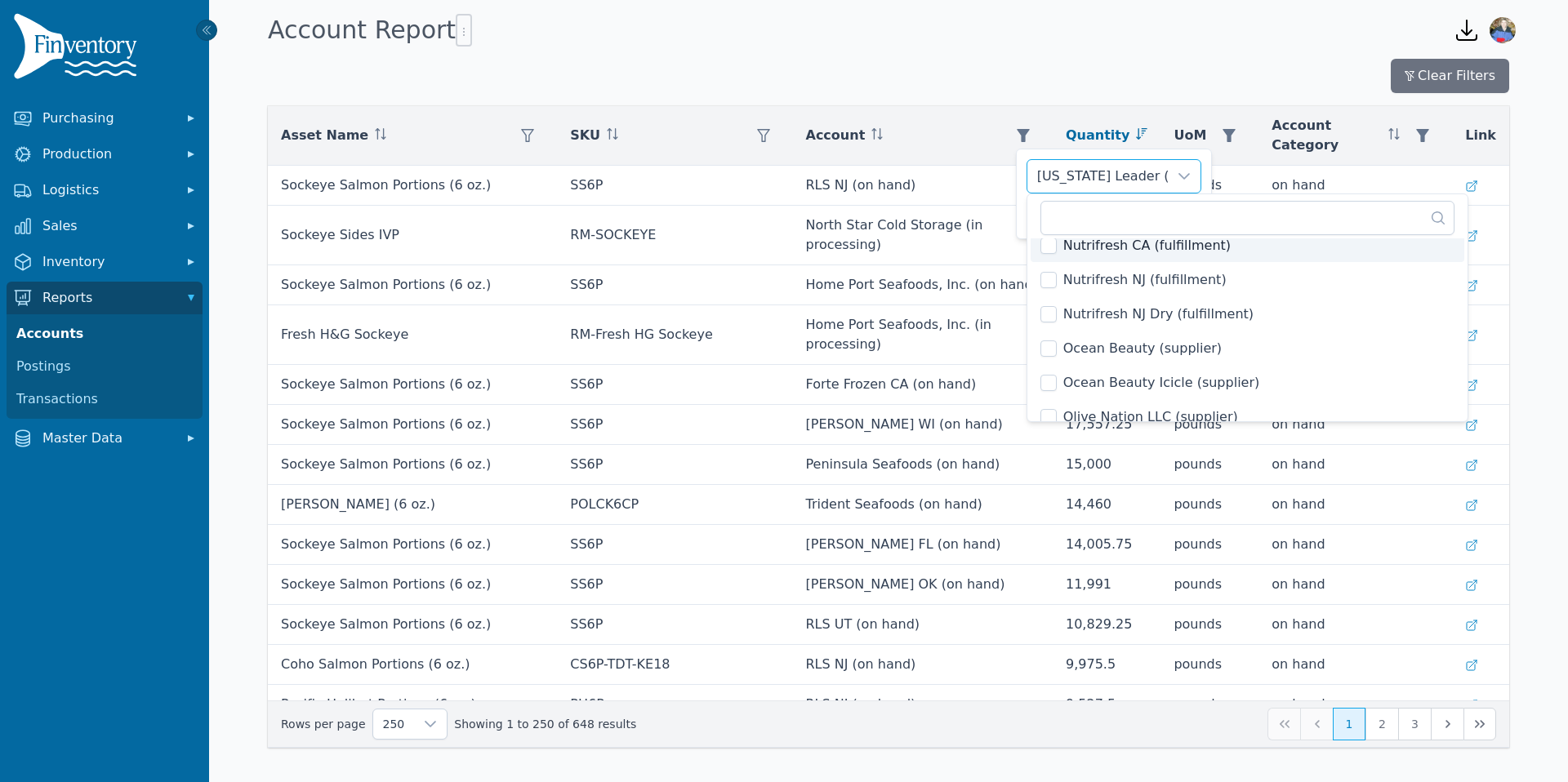
scroll to position [2213, 0]
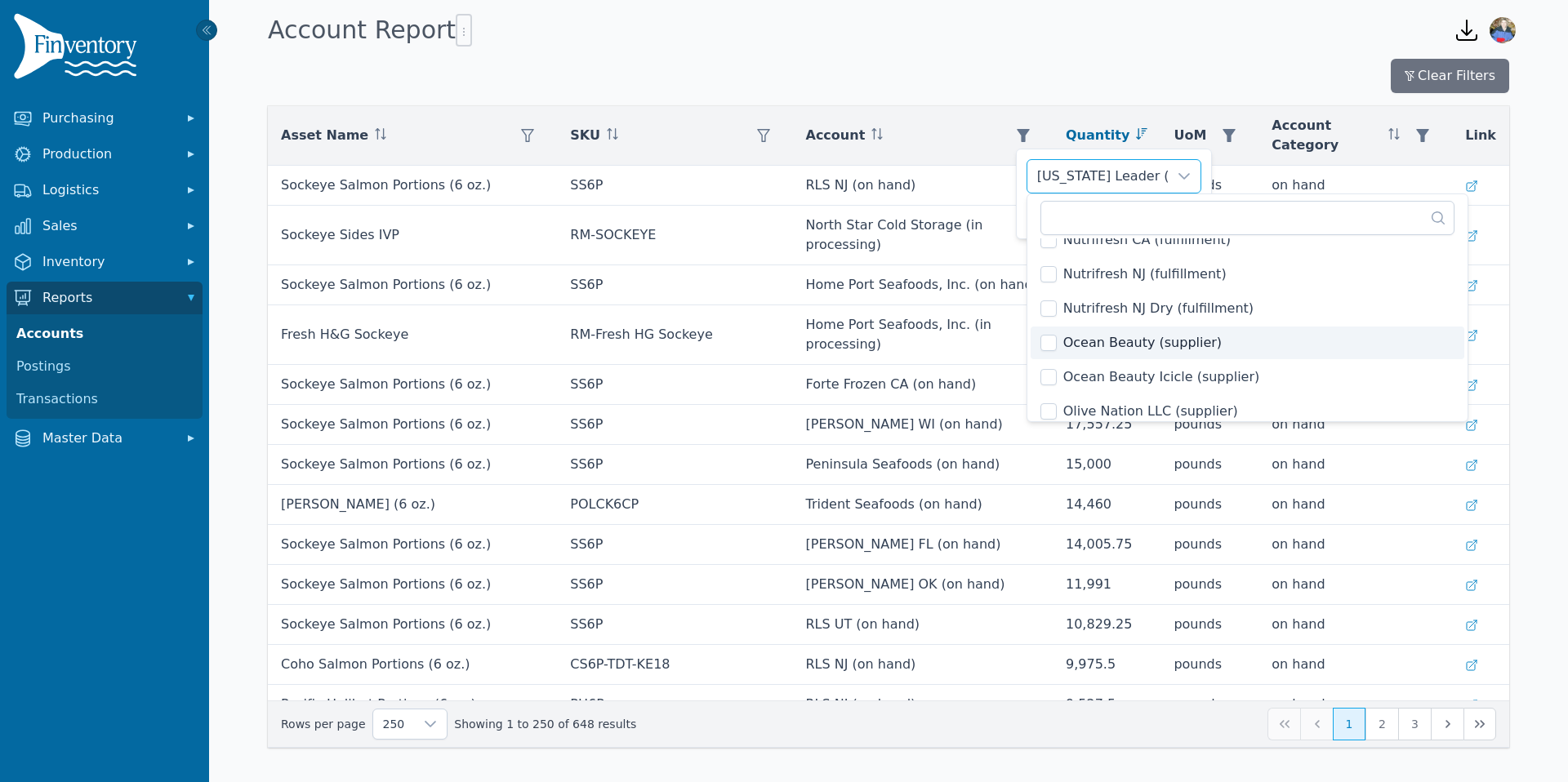
click at [1080, 346] on span "Ocean Beauty (supplier)" at bounding box center [1142, 343] width 158 height 19
click at [1079, 375] on span "Ocean Beauty Icicle (supplier)" at bounding box center [1162, 377] width 197 height 19
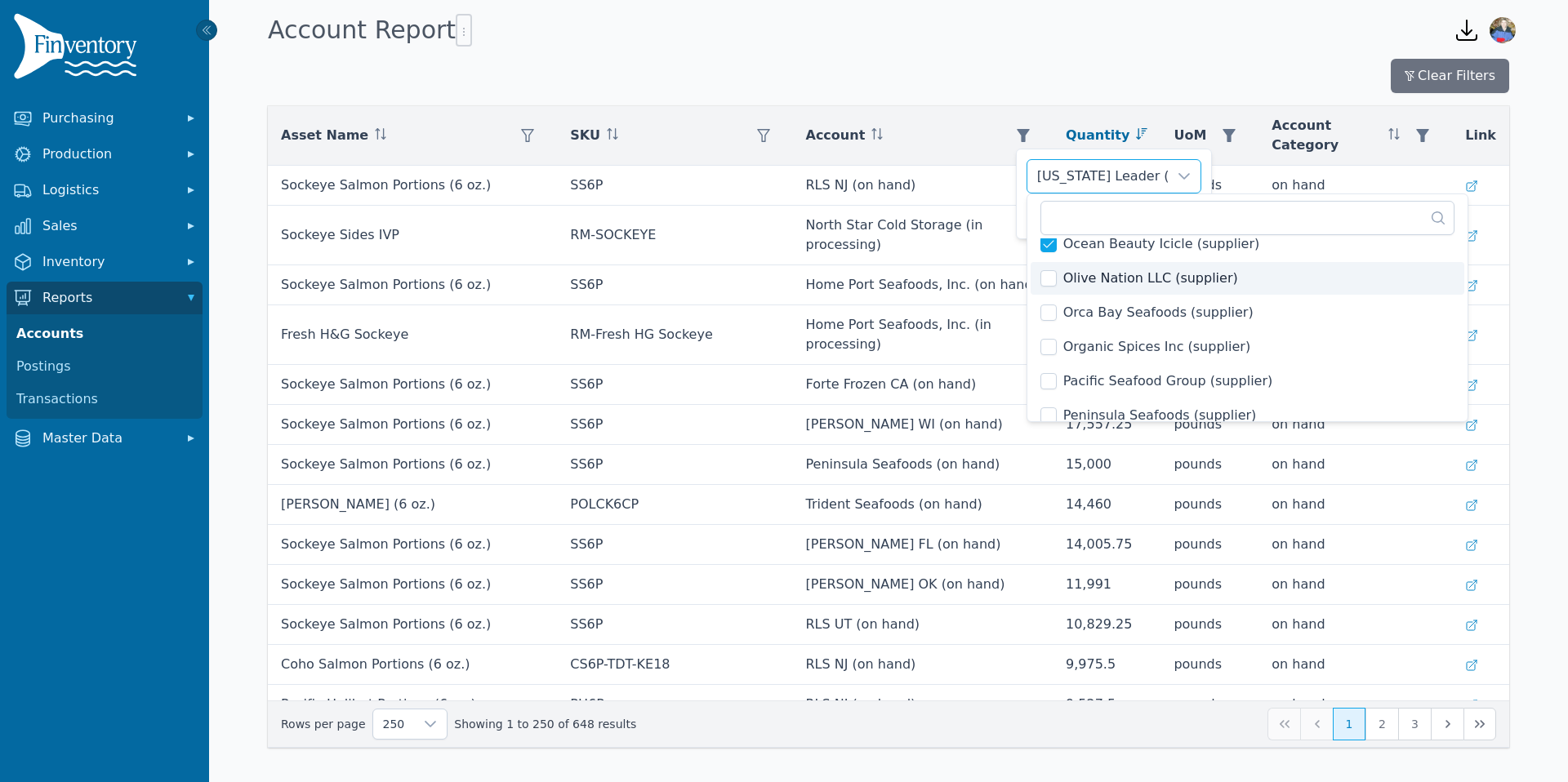
scroll to position [2348, 0]
click at [1085, 314] on span "Orca Bay Seafoods (supplier)" at bounding box center [1158, 310] width 191 height 19
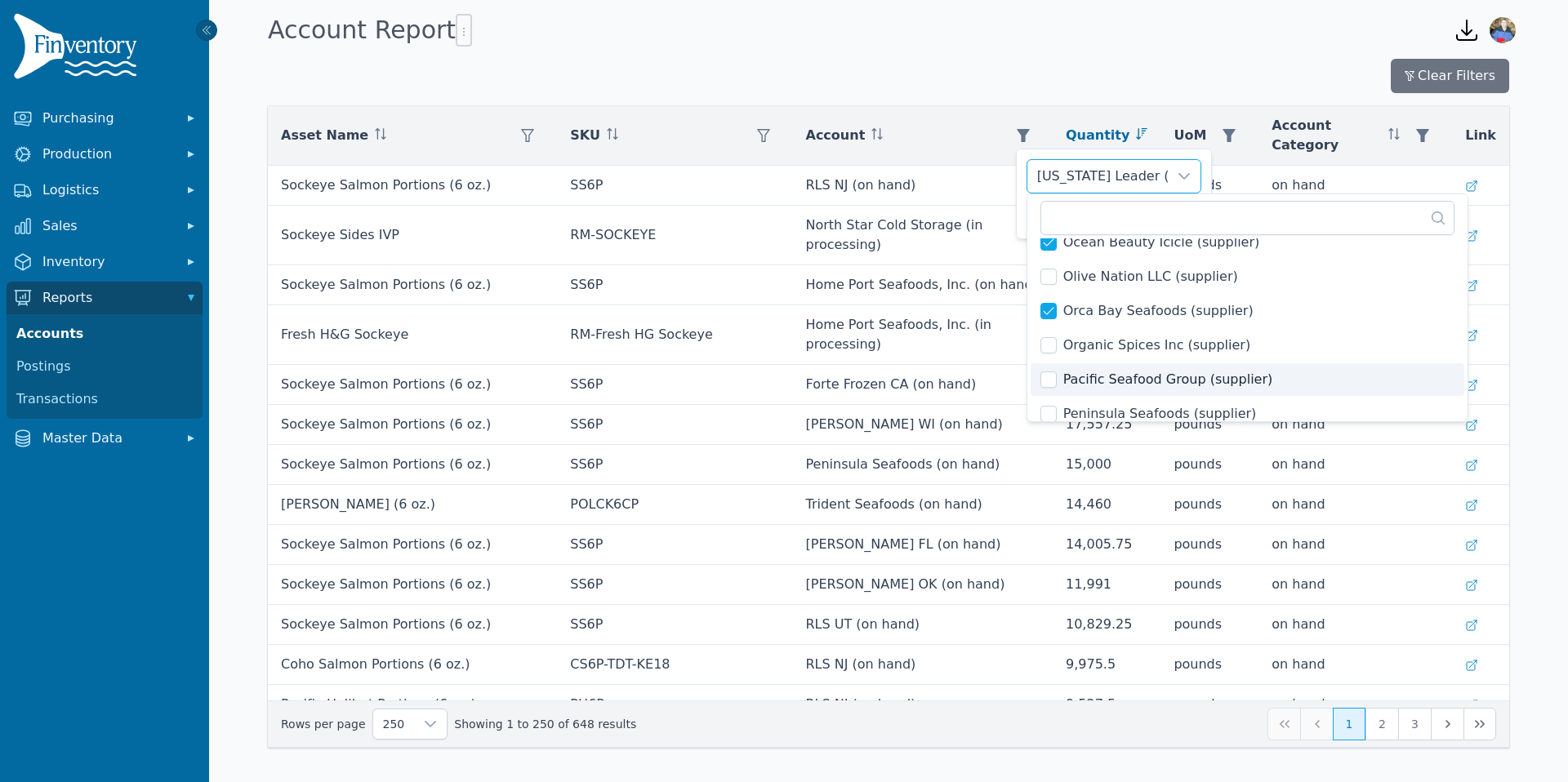
click at [1082, 378] on span "Pacific Seafood Group (supplier)" at bounding box center [1168, 379] width 210 height 19
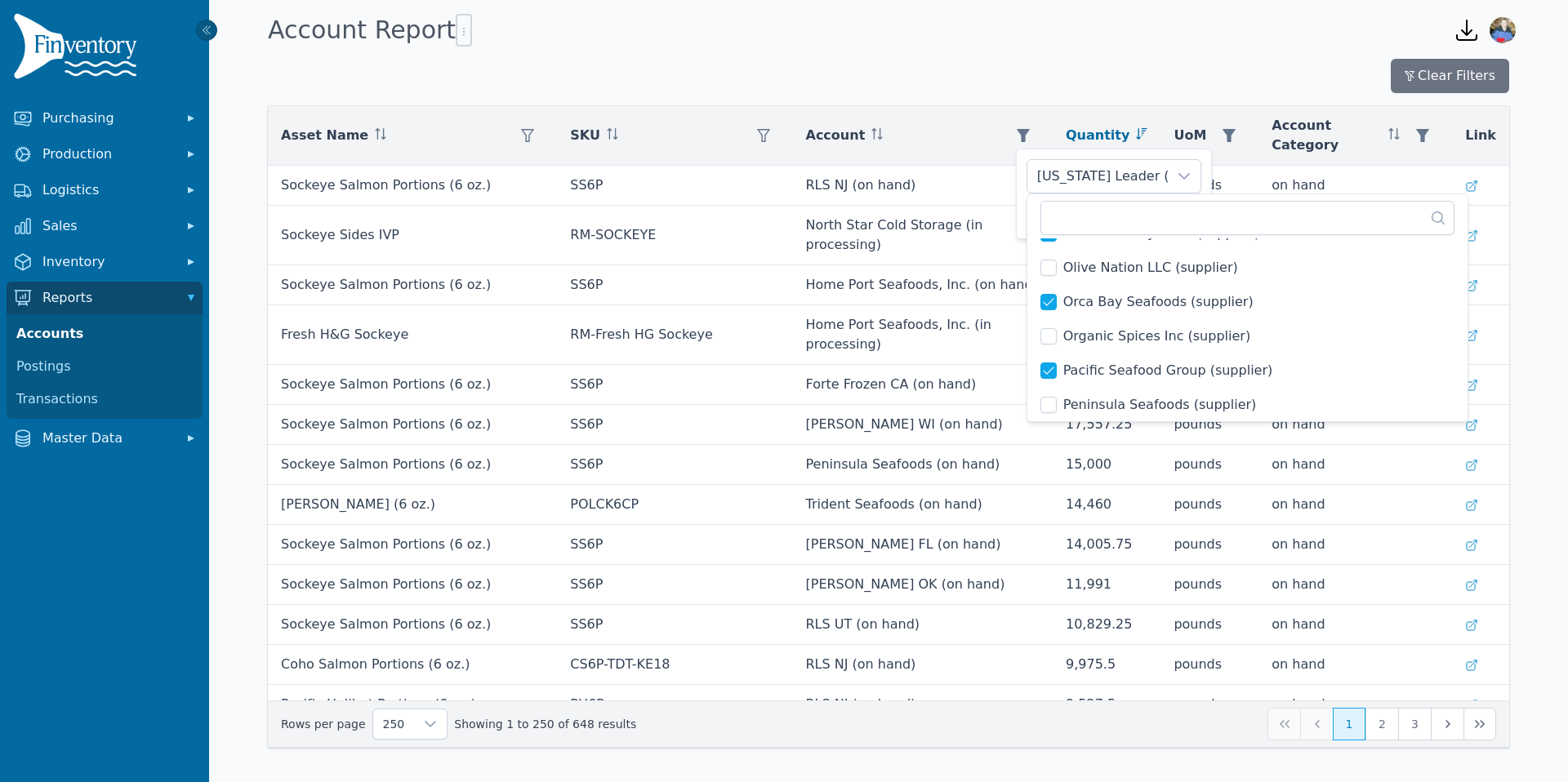
click at [1088, 405] on span "Peninsula Seafoods (supplier)" at bounding box center [1160, 404] width 193 height 19
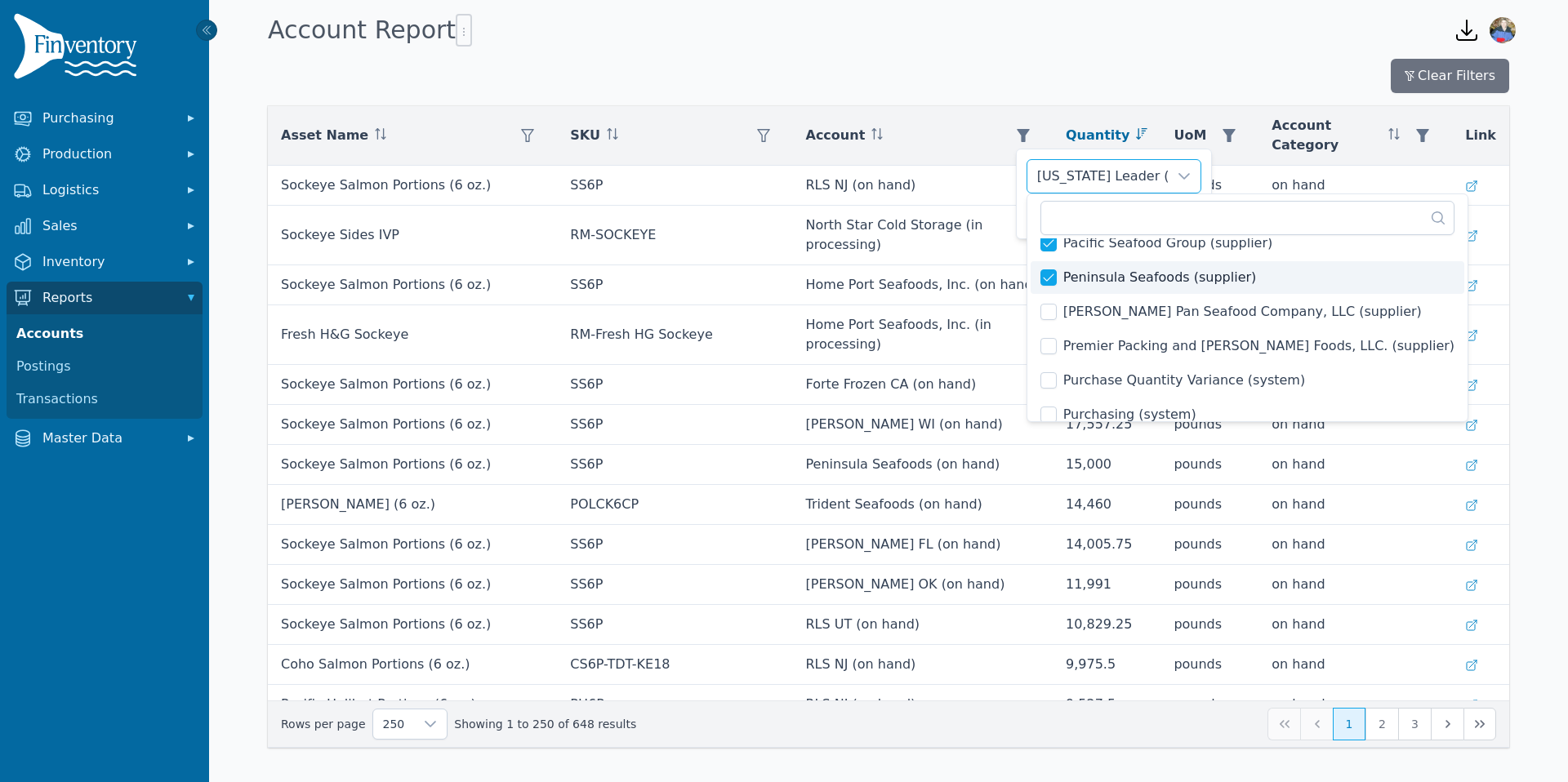
scroll to position [2503, 0]
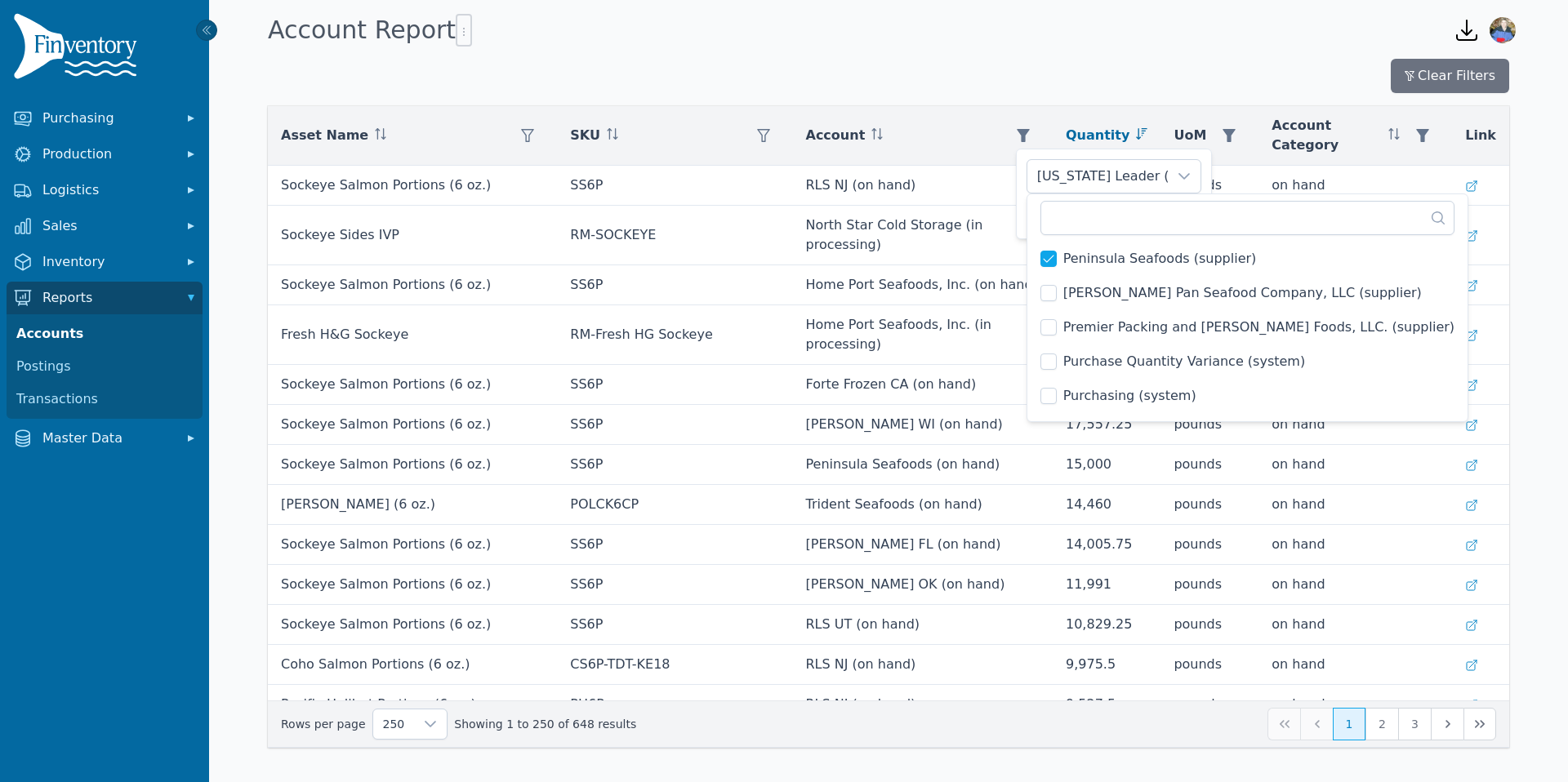
click at [1090, 326] on span "Premier Packing and [PERSON_NAME] Foods, LLC. (supplier)" at bounding box center [1258, 327] width 392 height 19
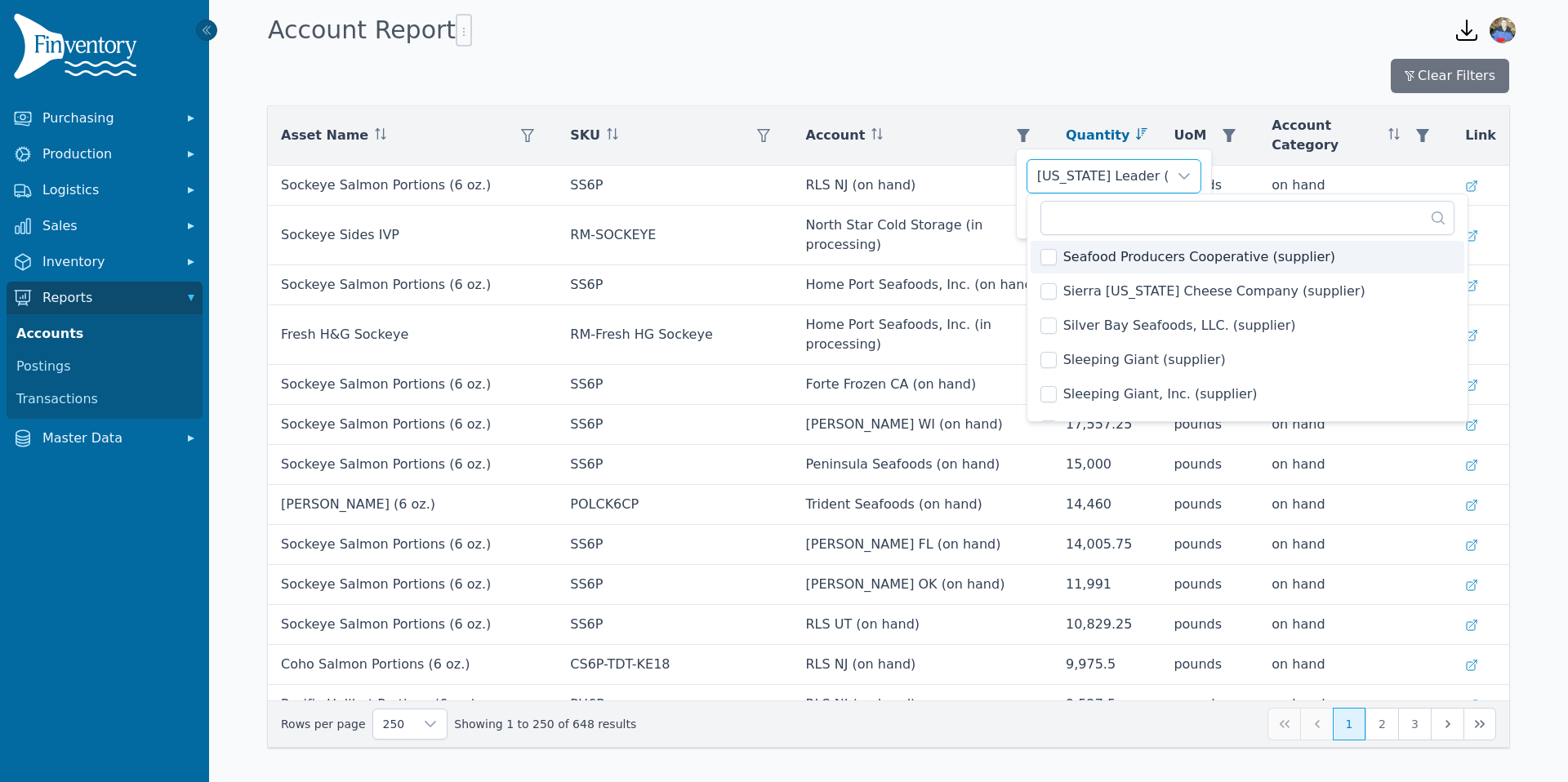
click at [1091, 256] on span "Seafood Producers Cooperative (supplier)" at bounding box center [1199, 257] width 272 height 19
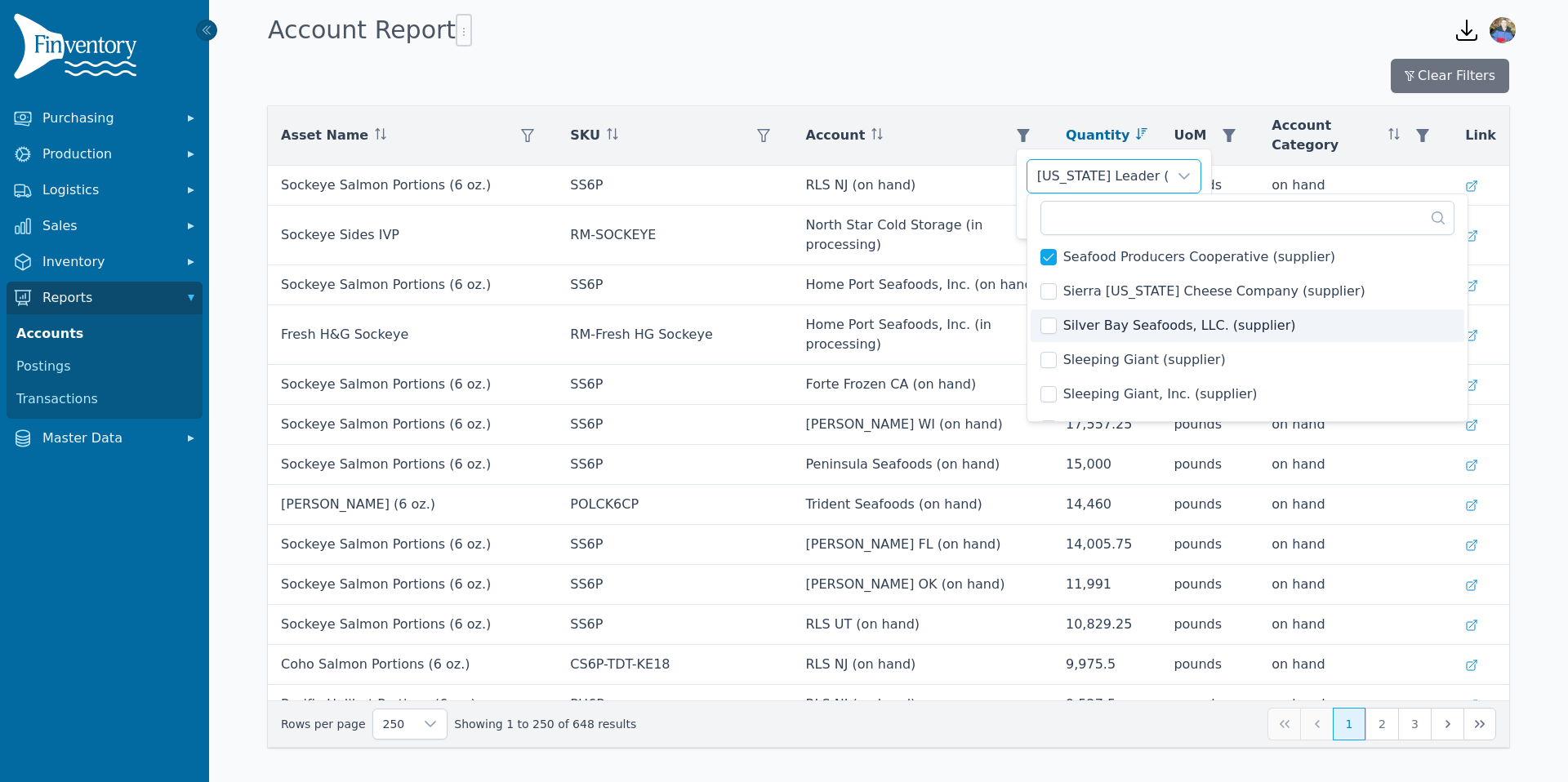
click at [1077, 325] on span "Silver Bay Seafoods, LLC. (supplier)" at bounding box center [1179, 325] width 233 height 19
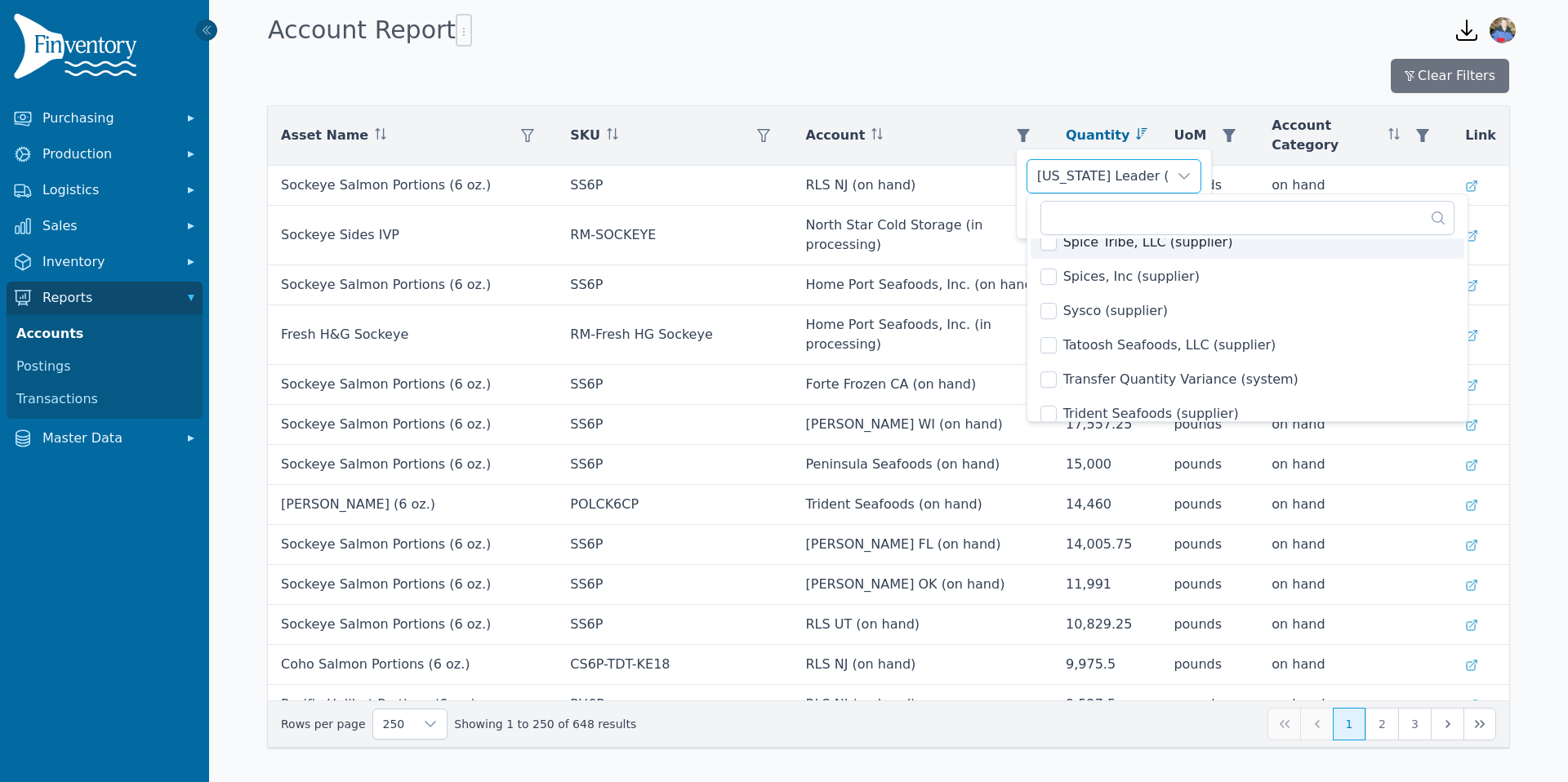
scroll to position [3172, 0]
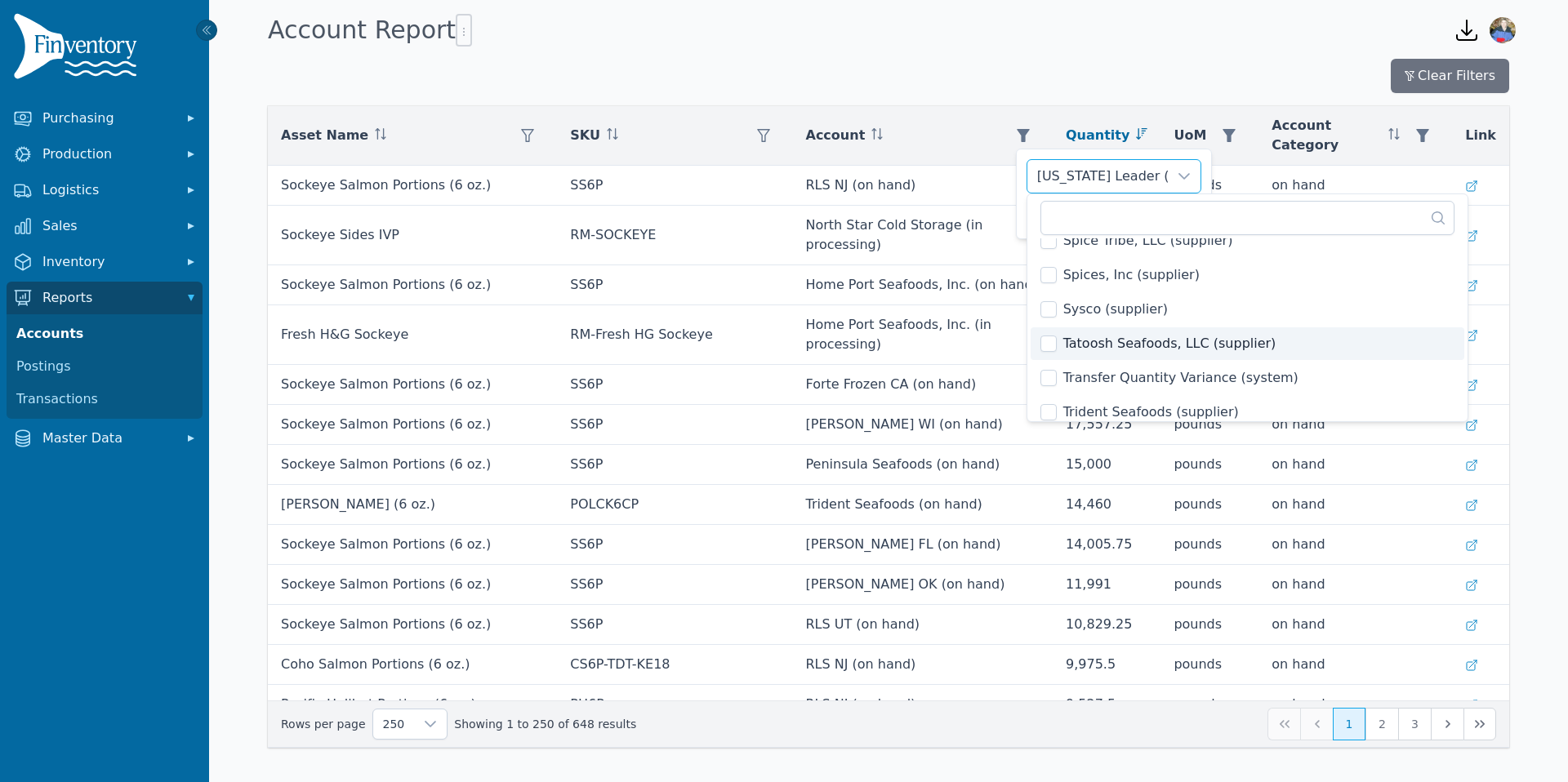
click at [1086, 342] on span "Tatoosh Seafoods, LLC (supplier)" at bounding box center [1169, 344] width 213 height 19
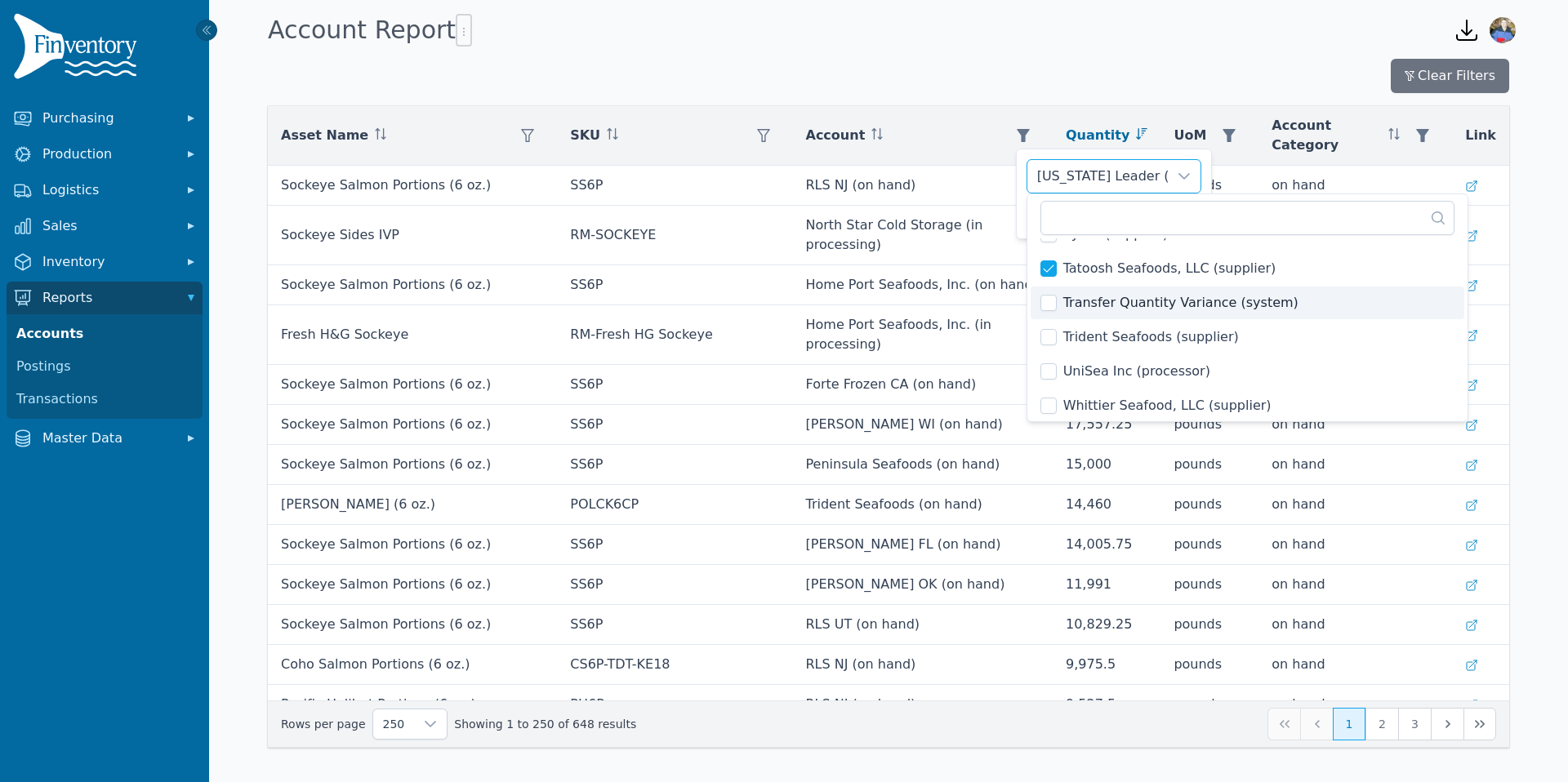
scroll to position [3253, 0]
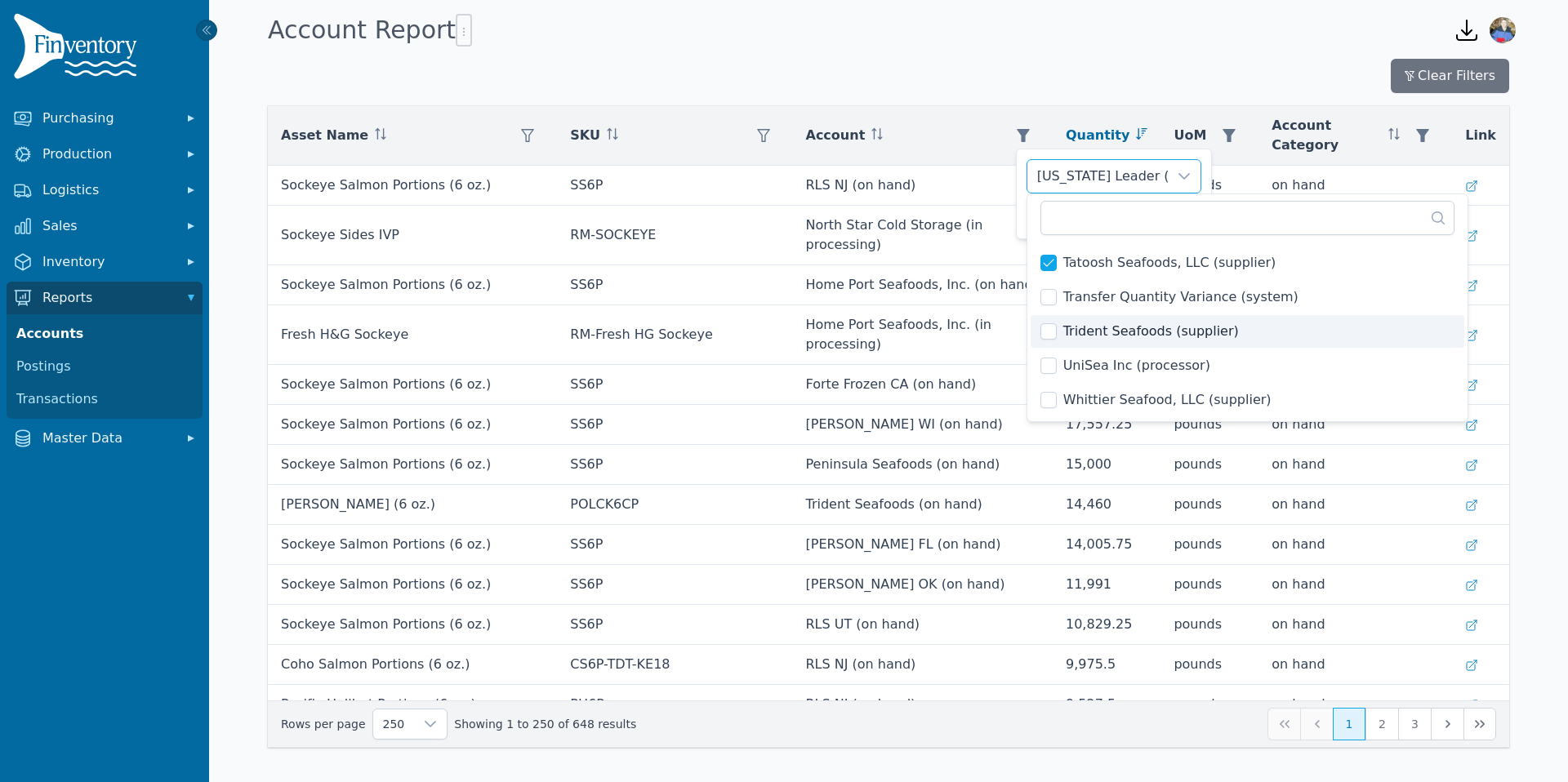
click at [1084, 330] on span "Trident Seafoods (supplier)" at bounding box center [1151, 331] width 176 height 19
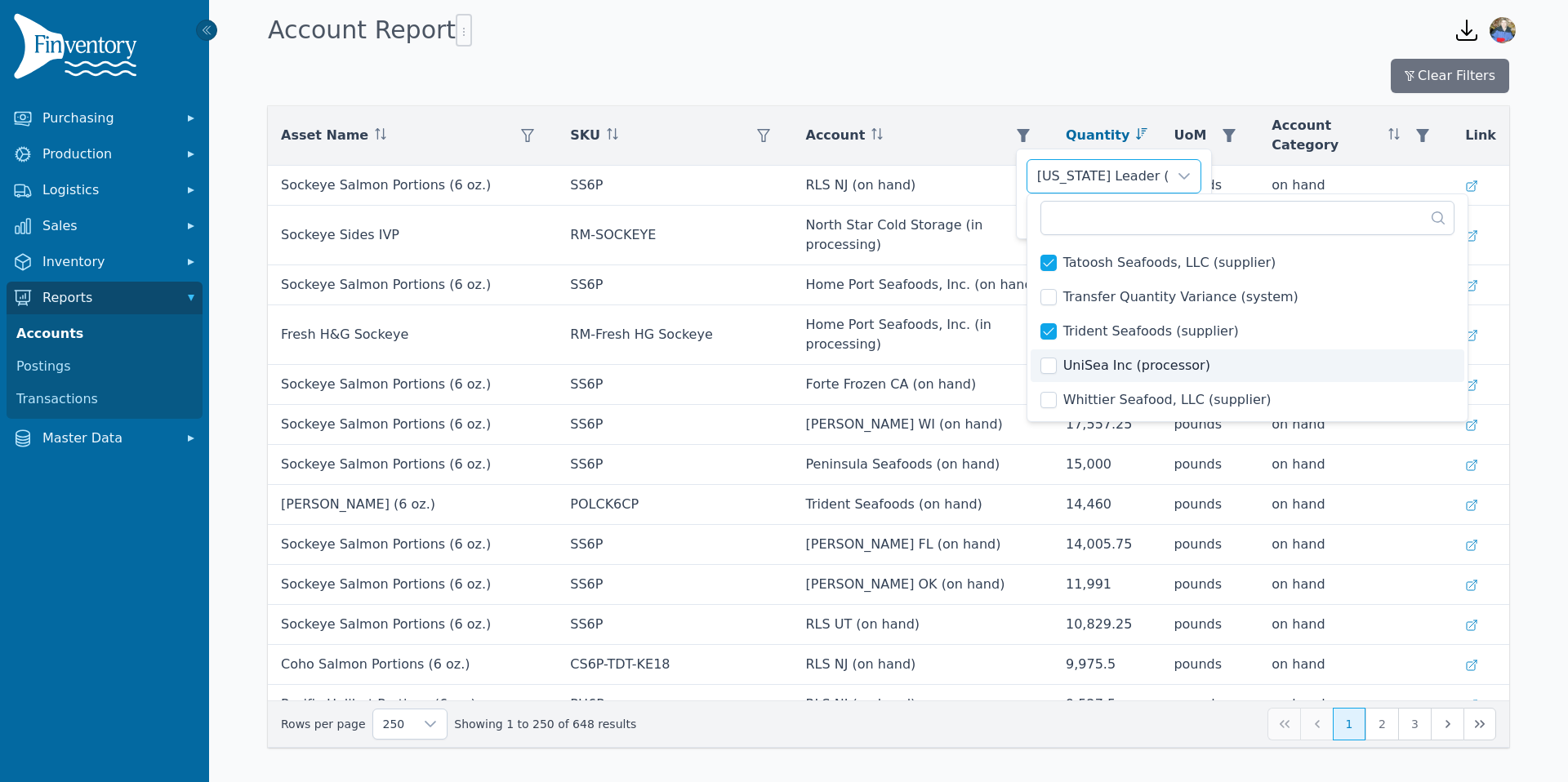
click at [1071, 367] on span "UniSea Inc (processor)" at bounding box center [1137, 366] width 147 height 19
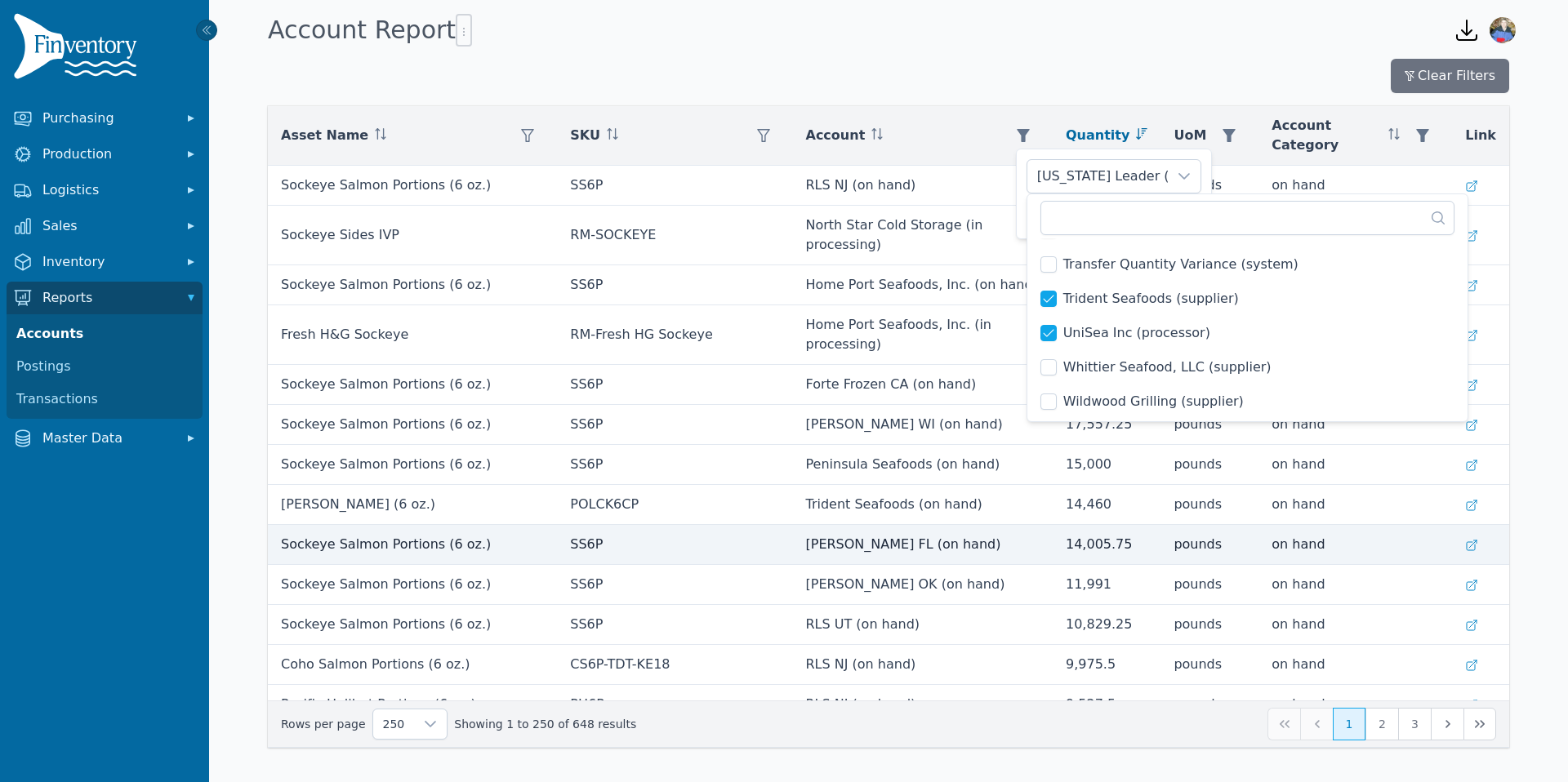
click at [1011, 525] on td "[PERSON_NAME] FL (on hand)" at bounding box center [923, 544] width 261 height 40
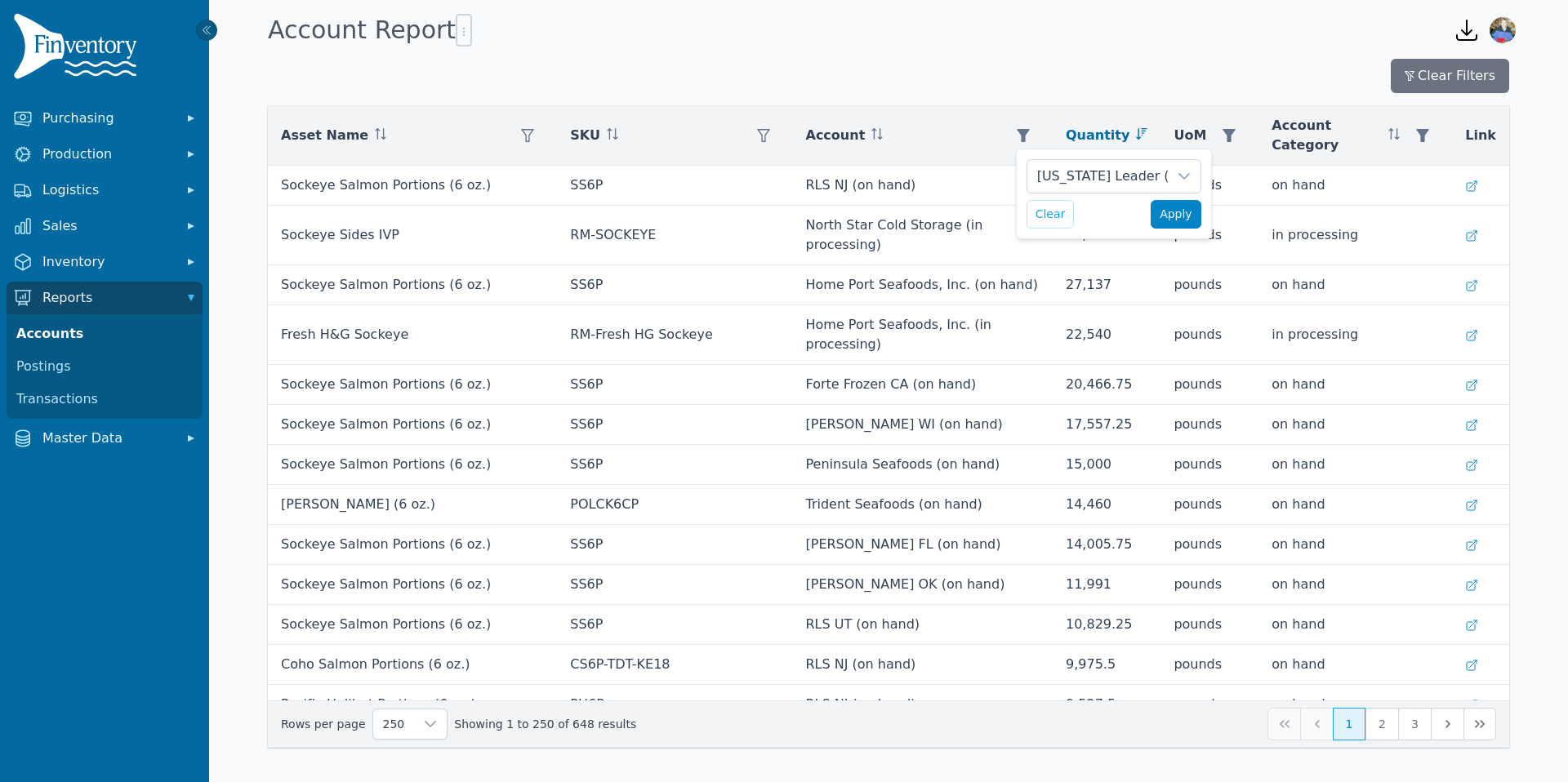
click at [1184, 215] on span "Apply" at bounding box center [1176, 214] width 32 height 18
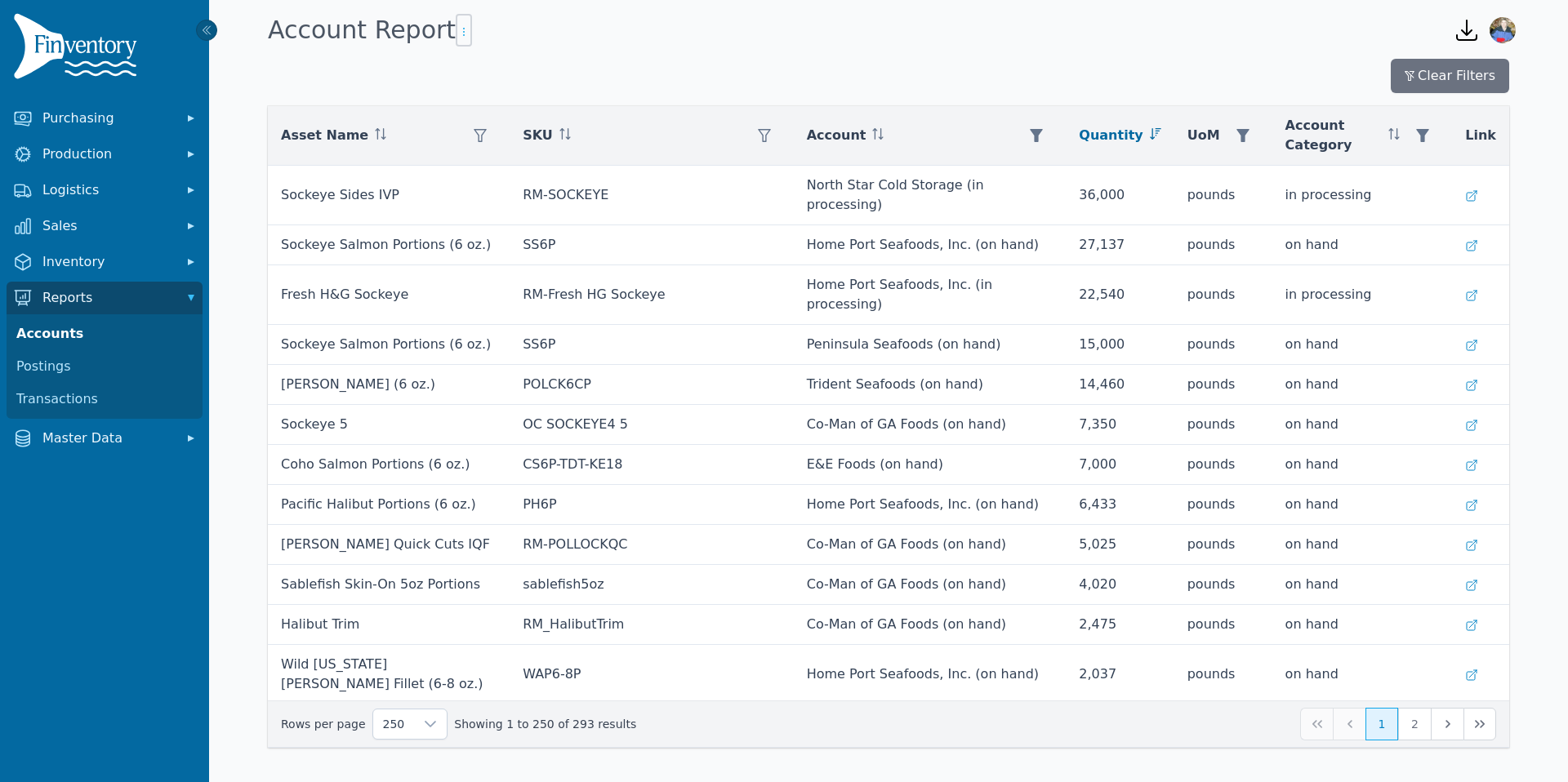
click at [458, 28] on icon "button" at bounding box center [464, 31] width 13 height 13
click at [508, 60] on span "Export .csv" at bounding box center [489, 64] width 93 height 13
